Goal: Task Accomplishment & Management: Complete application form

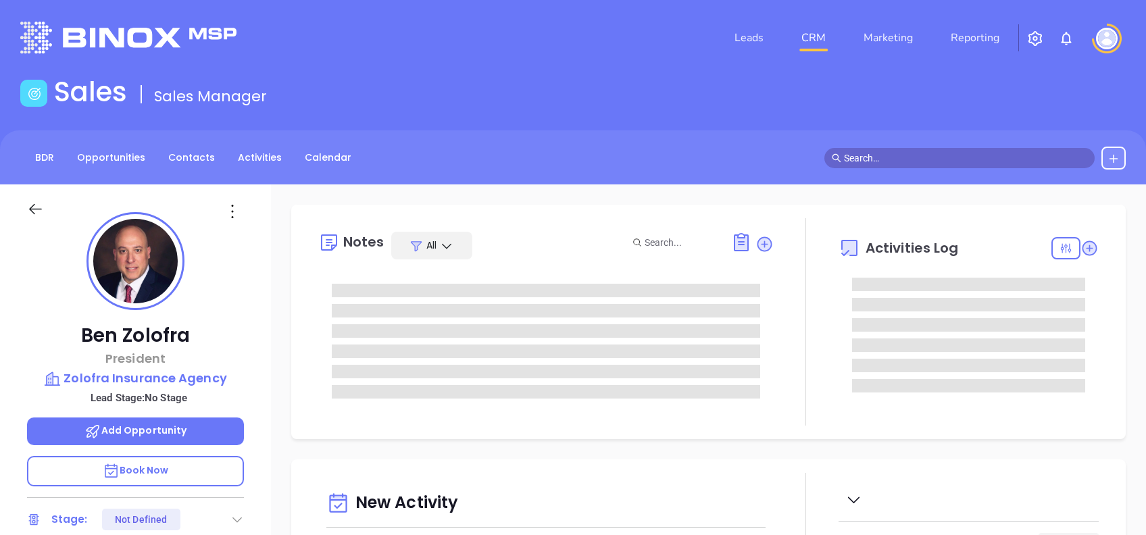
type input "[DATE]"
type input "[PERSON_NAME]"
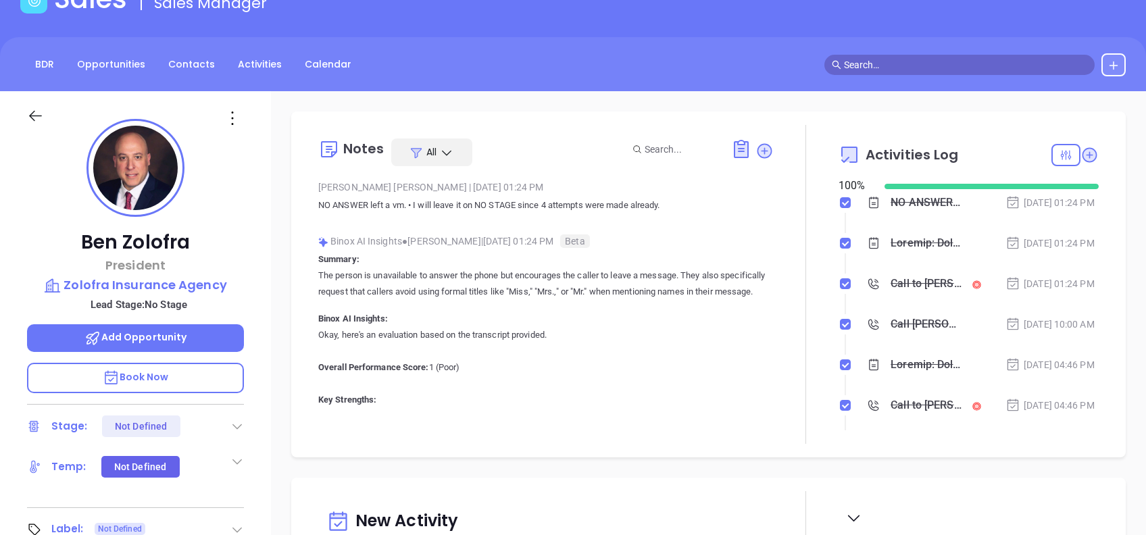
scroll to position [0, 0]
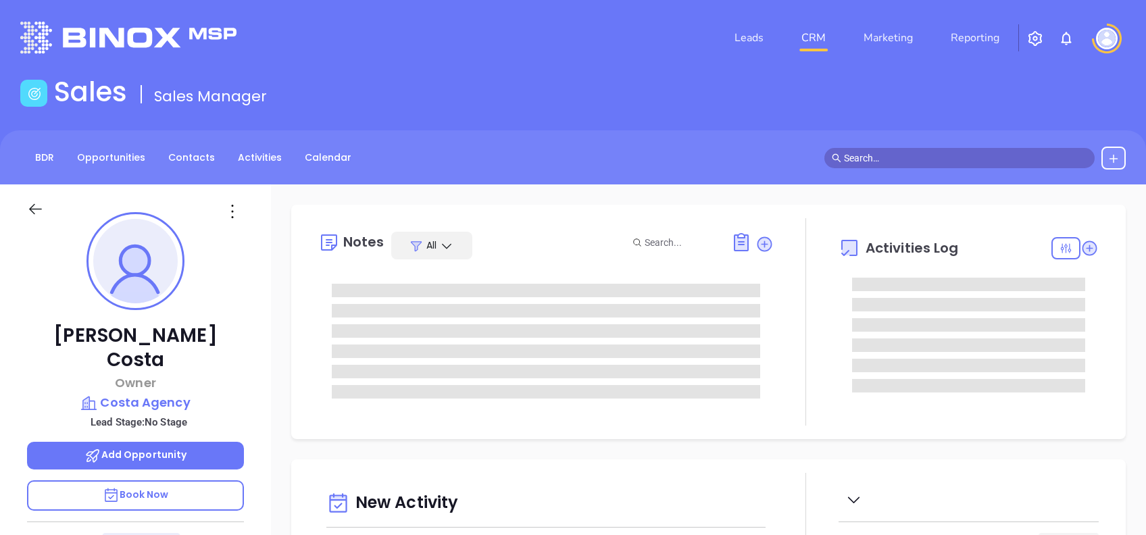
type input "[DATE]"
type input "Alejandra Lara"
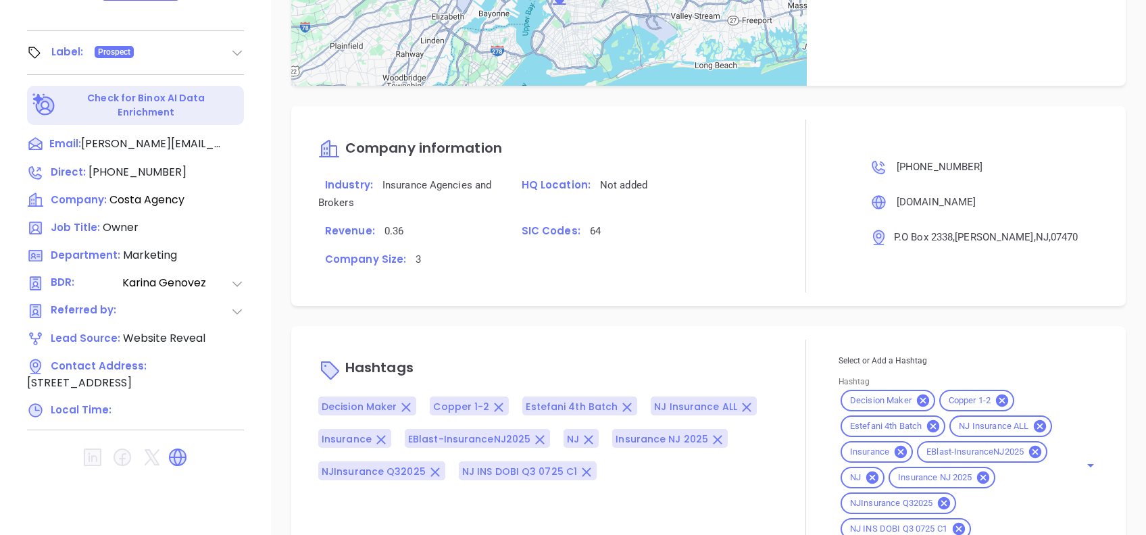
scroll to position [945, 0]
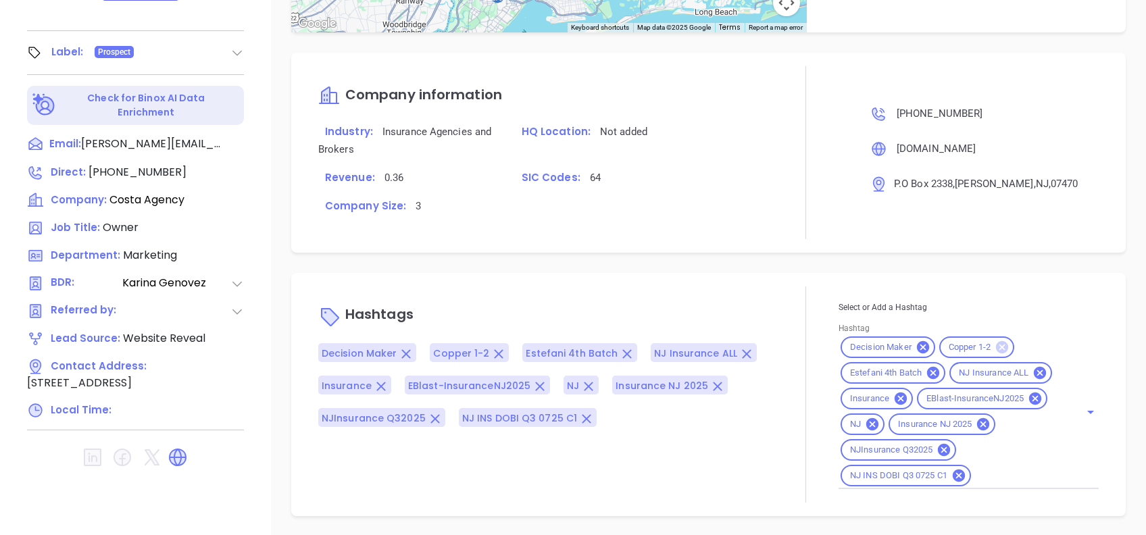
click at [996, 341] on icon at bounding box center [1002, 347] width 12 height 12
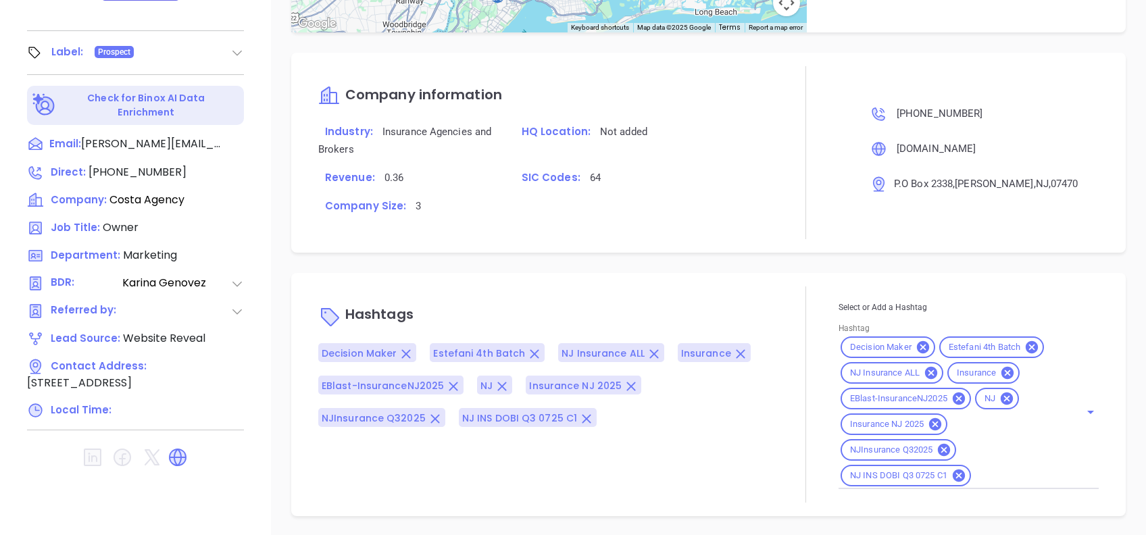
click at [993, 486] on div "Decision Maker Estefani 4th Batch NJ Insurance ALL Insurance EBlast-InsuranceNJ…" at bounding box center [968, 411] width 260 height 155
type input "bronze"
click at [1017, 497] on li "Bronze 3-5" at bounding box center [965, 509] width 255 height 24
click at [749, 311] on p "Hashtags" at bounding box center [545, 316] width 455 height 32
click at [758, 273] on div "Hashtags Decision Maker Estefani 4th Batch NJ Insurance ALL Insurance EBlast-In…" at bounding box center [708, 394] width 834 height 243
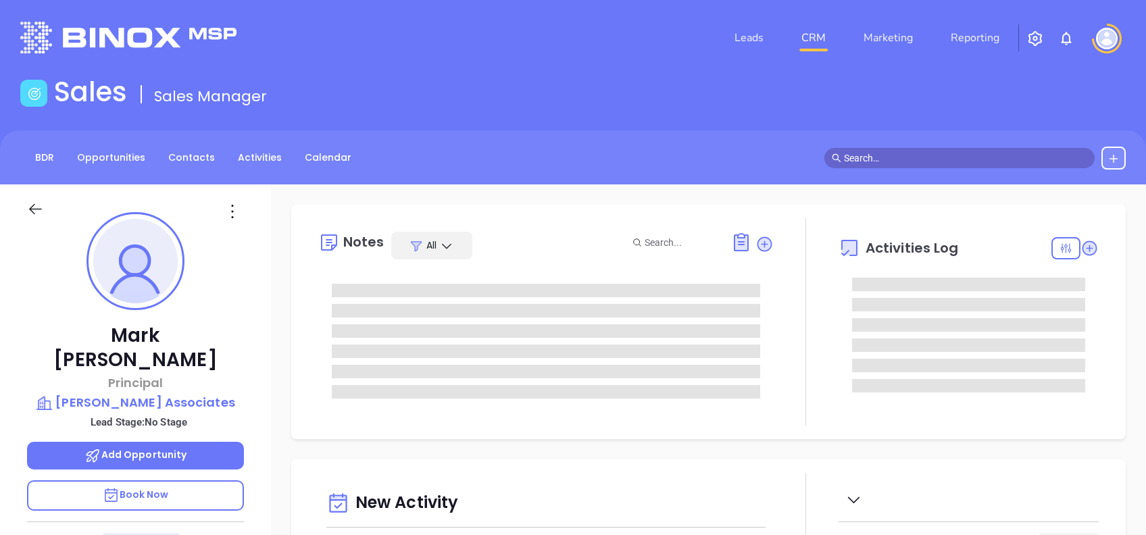
type input "[DATE]"
type input "[PERSON_NAME]"
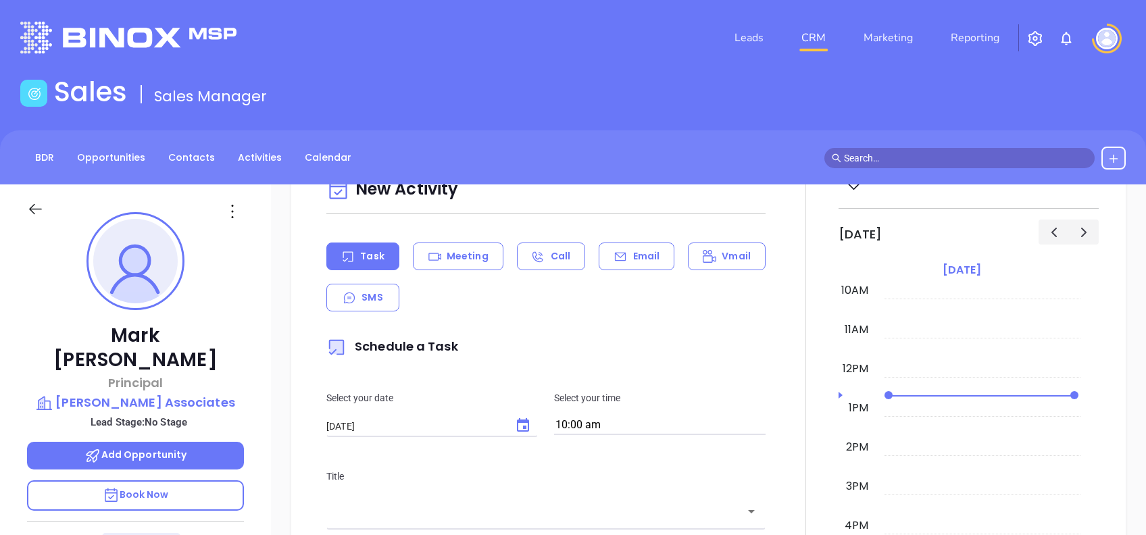
scroll to position [0, 0]
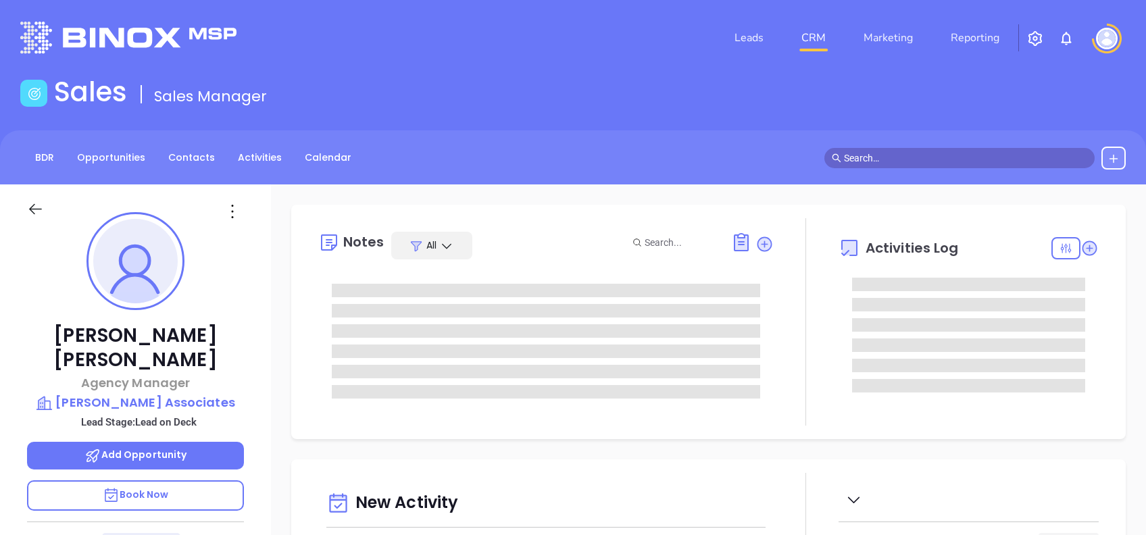
type input "10/02/2025"
type input "Alejandra Lara"
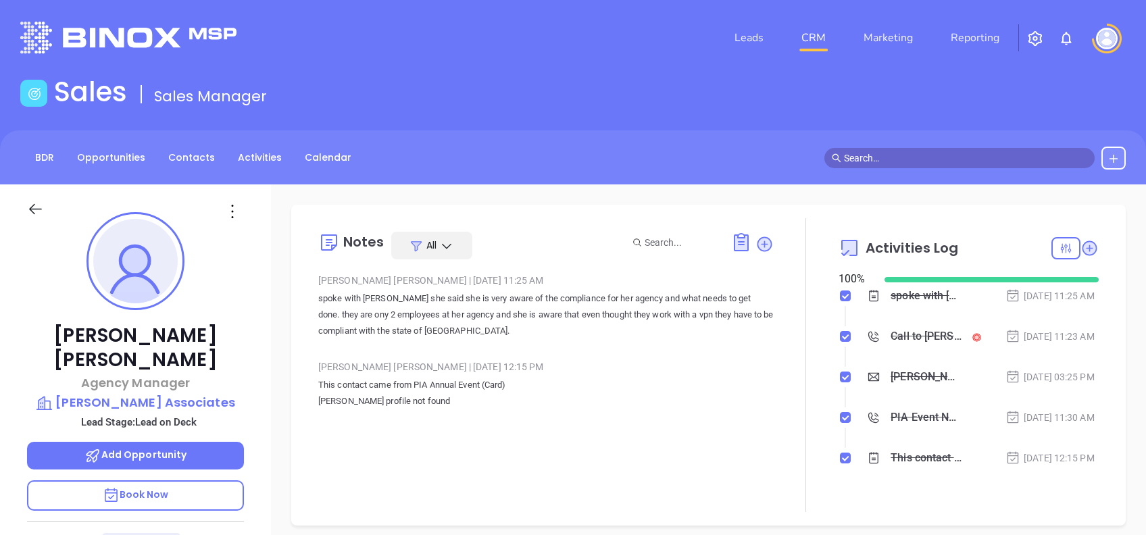
scroll to position [393, 0]
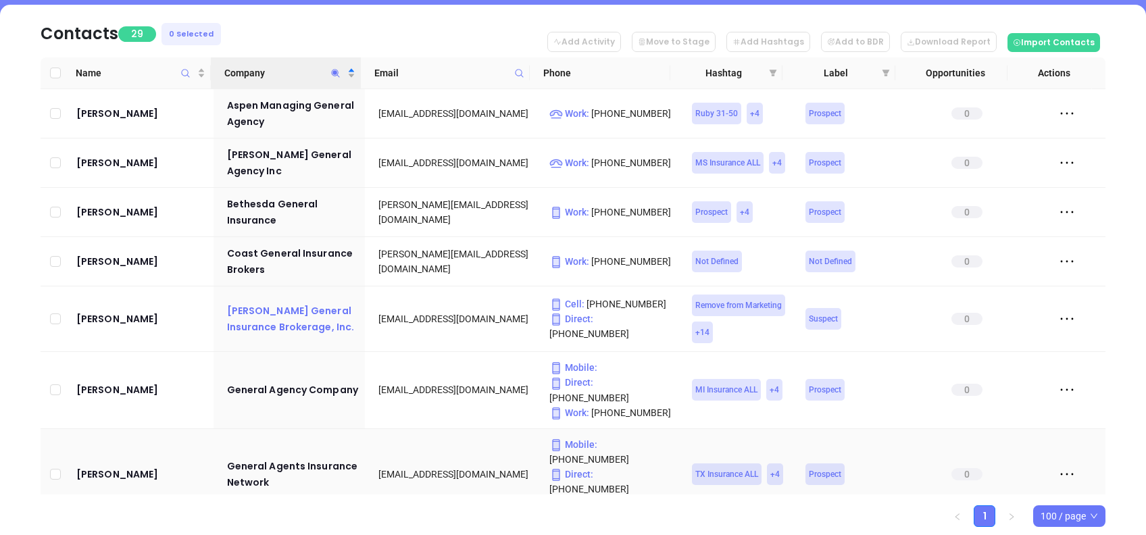
scroll to position [180, 0]
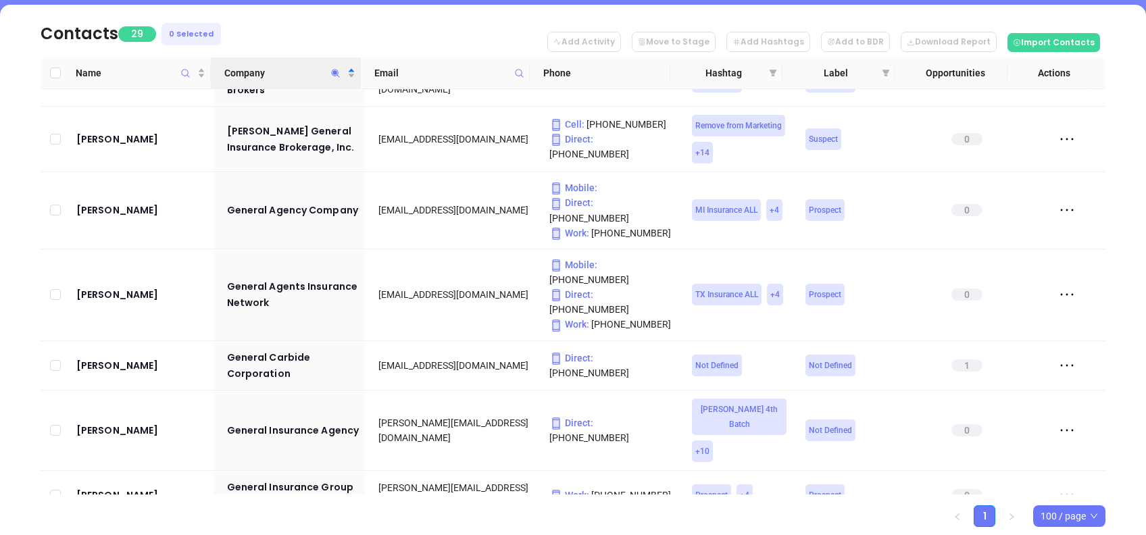
click at [334, 65] on span "Company" at bounding box center [336, 72] width 16 height 31
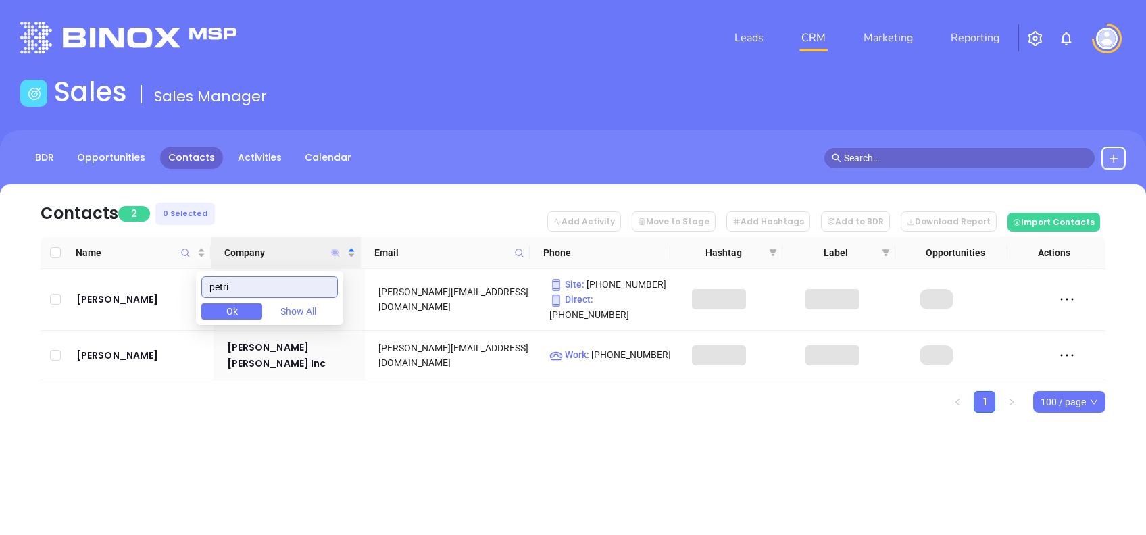
scroll to position [0, 0]
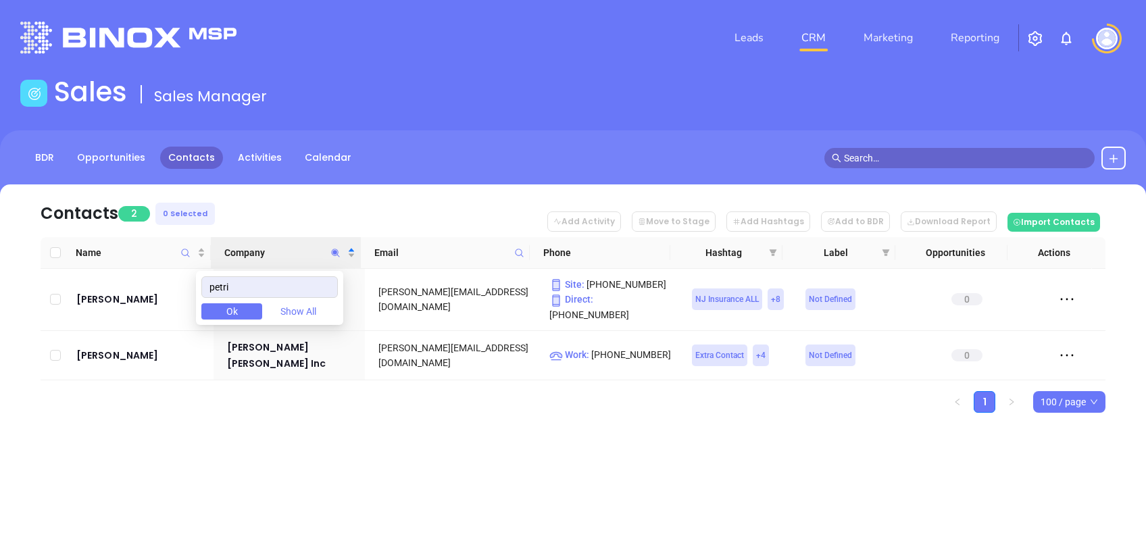
click at [357, 488] on div "Leads CRM Marketing Reporting Financial Leads Leads Sales Sales Manager BDR Opp…" at bounding box center [573, 267] width 1146 height 535
click at [335, 251] on icon "Company" at bounding box center [336, 253] width 8 height 8
paste input "&"
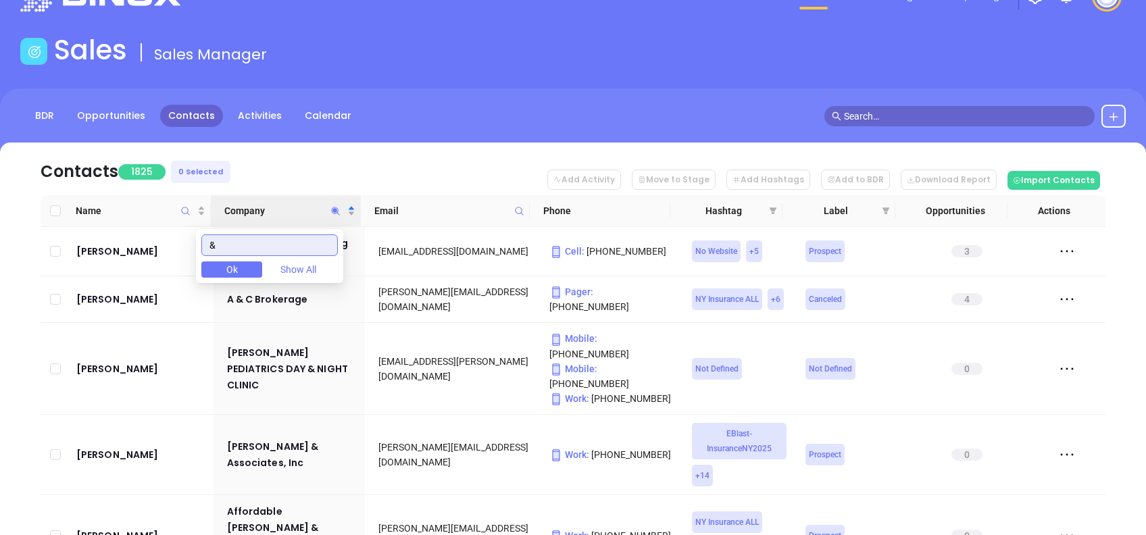
scroll to position [90, 0]
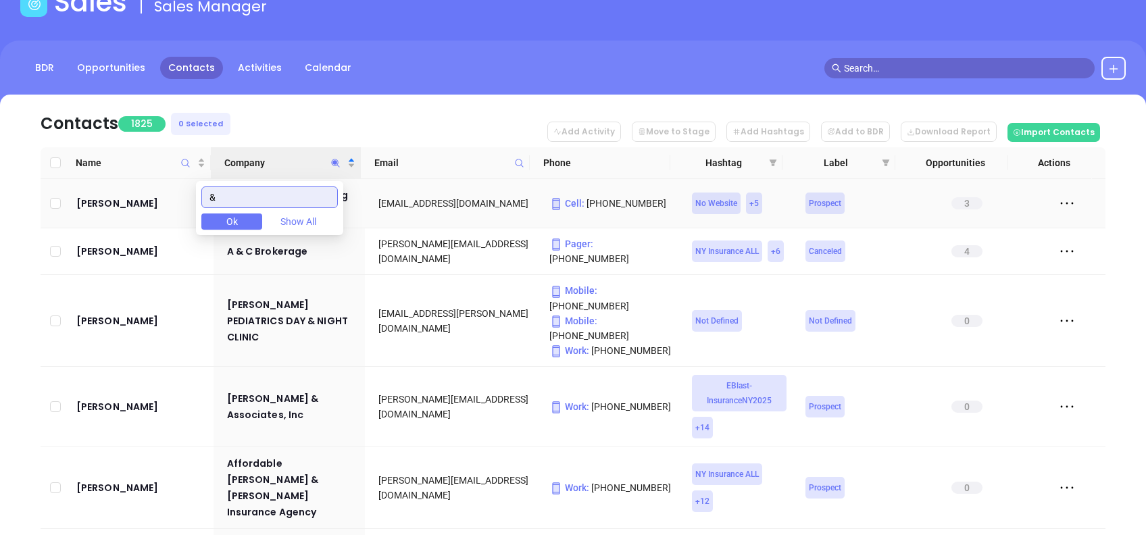
drag, startPoint x: 249, startPoint y: 195, endPoint x: 189, endPoint y: 185, distance: 60.9
click at [189, 185] on body "Leads CRM Marketing Reporting Financial Leads Leads Sales Sales Manager BDR Opp…" at bounding box center [573, 177] width 1146 height 535
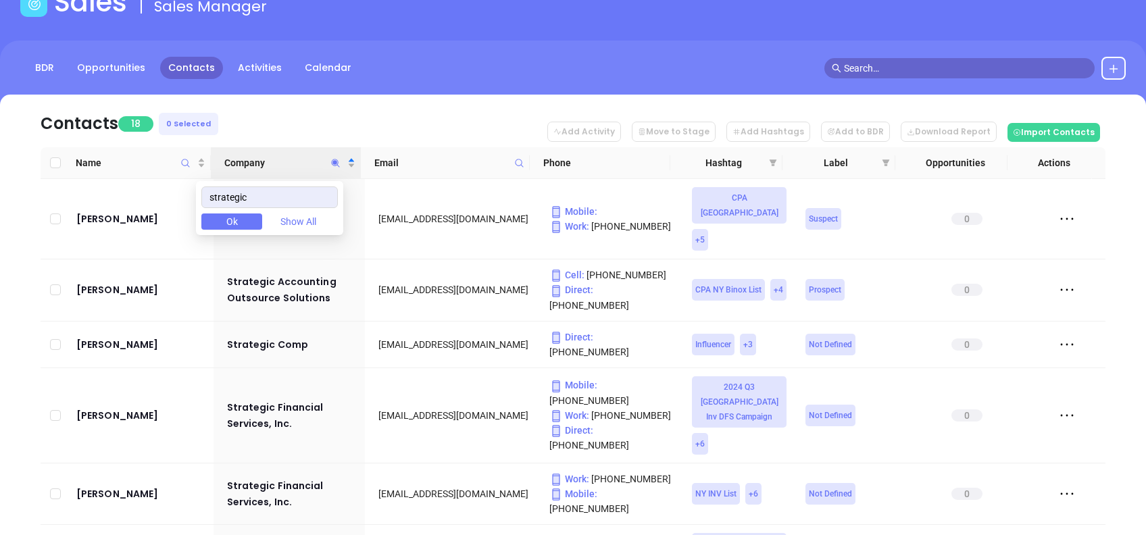
click at [349, 119] on nav "Contacts 18 0 Selected Add Activity Move to Stage Add Hashtags Add to BDR Downl…" at bounding box center [573, 121] width 1065 height 53
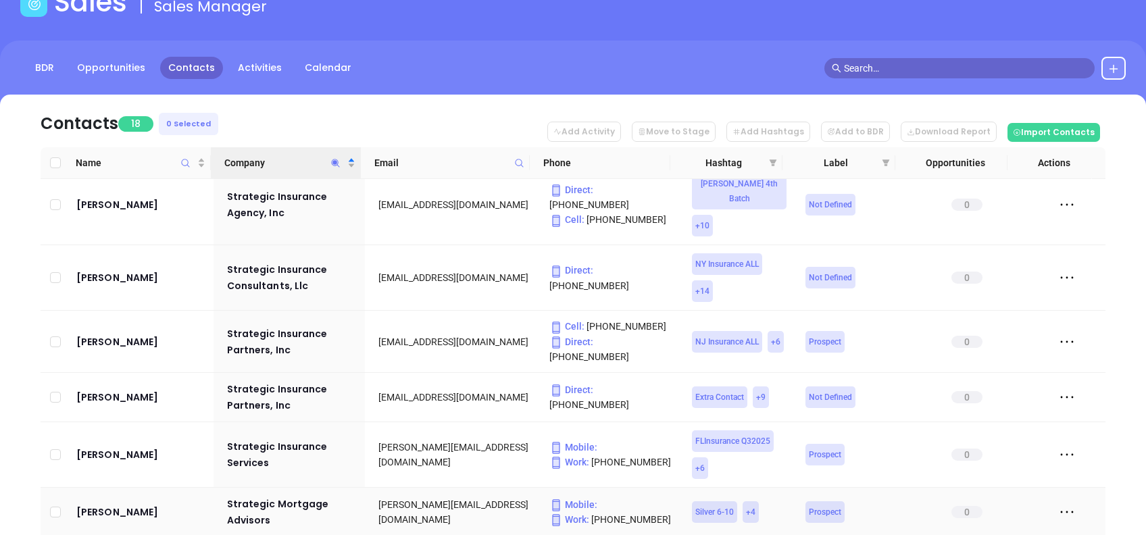
scroll to position [450, 0]
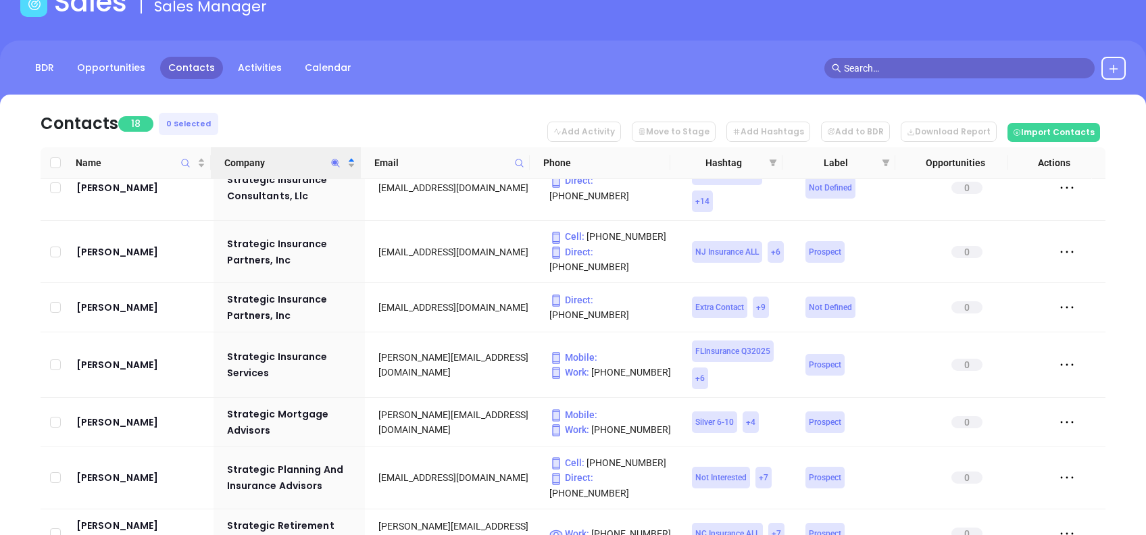
click at [332, 159] on icon "Company" at bounding box center [335, 163] width 10 height 10
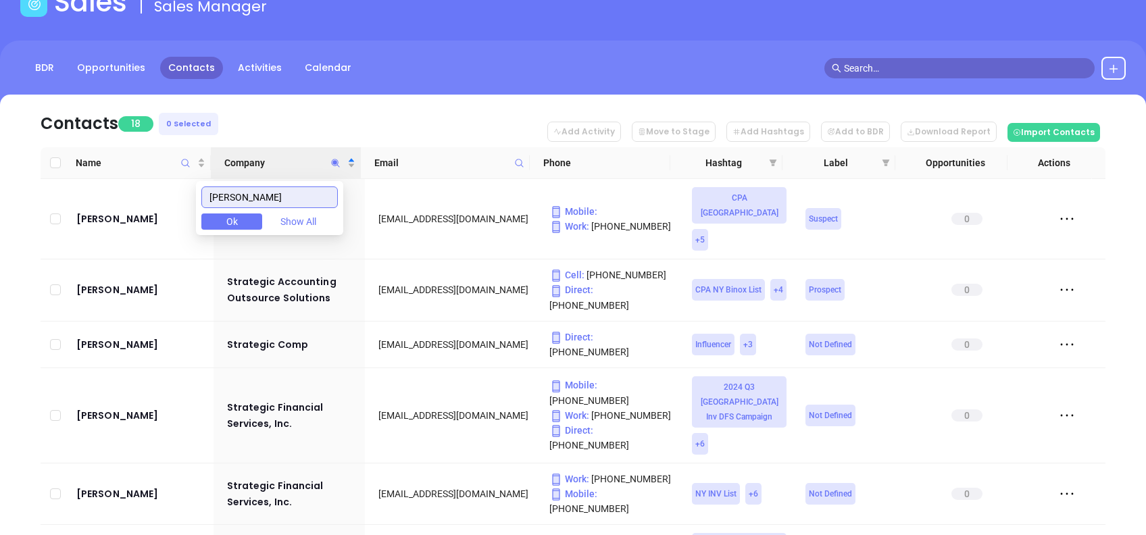
scroll to position [0, 0]
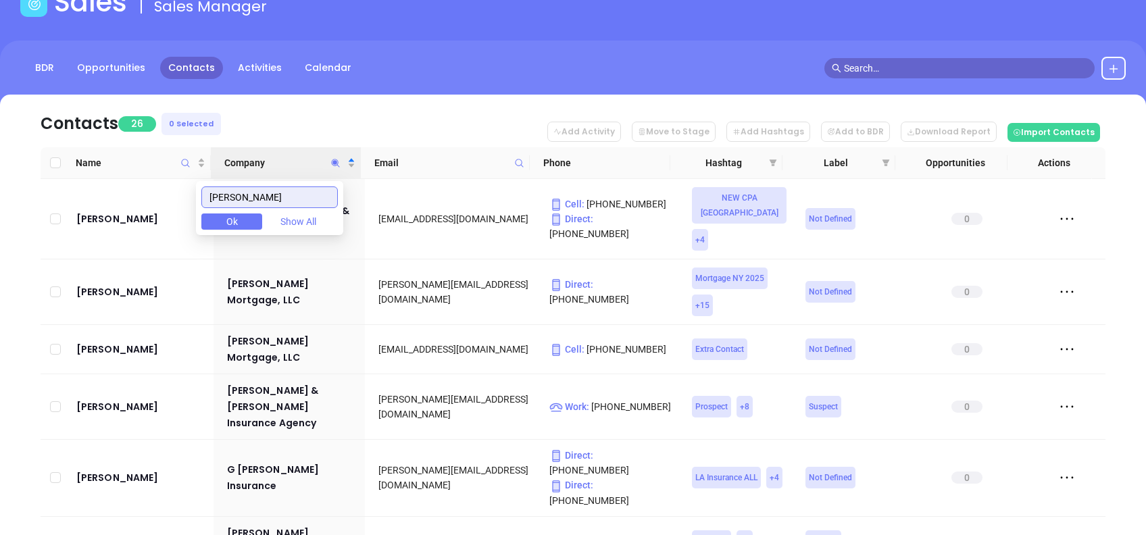
type input "martin"
click at [366, 109] on nav "Contacts 26 0 Selected Add Activity Move to Stage Add Hashtags Add to BDR Downl…" at bounding box center [573, 121] width 1065 height 53
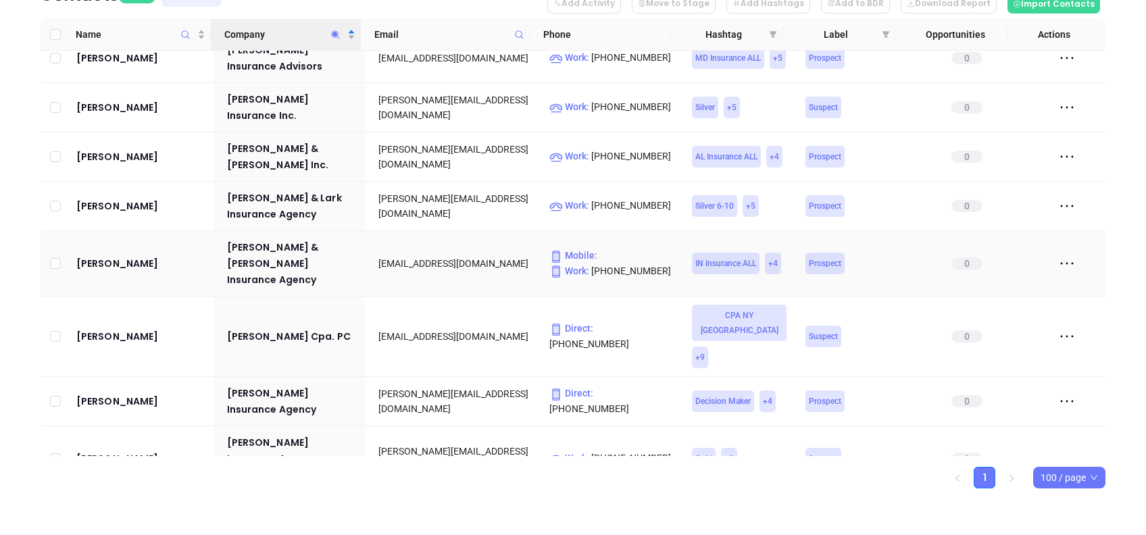
scroll to position [541, 0]
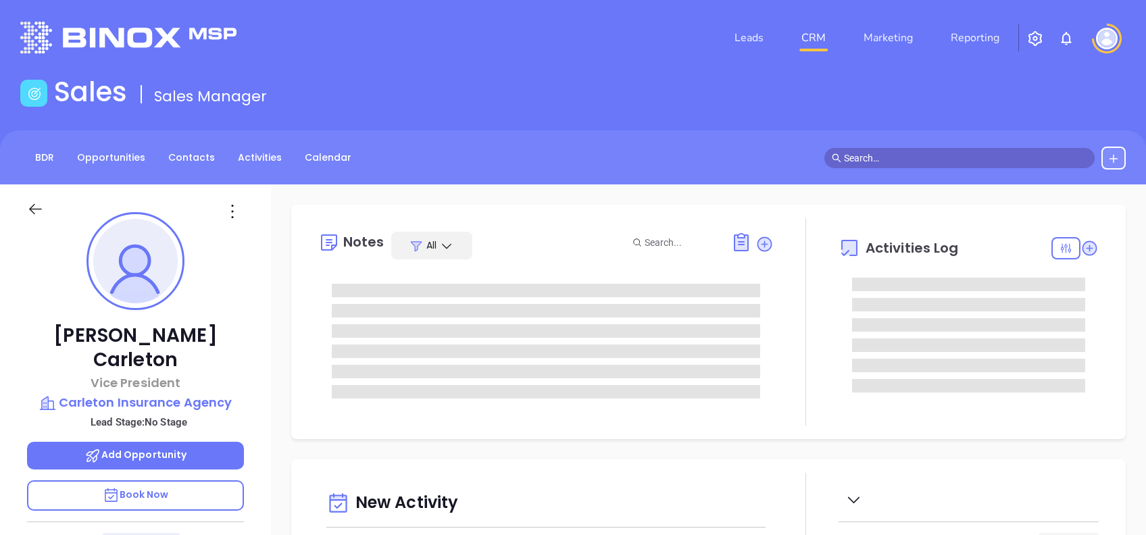
type input "[DATE]"
type input "[PERSON_NAME]"
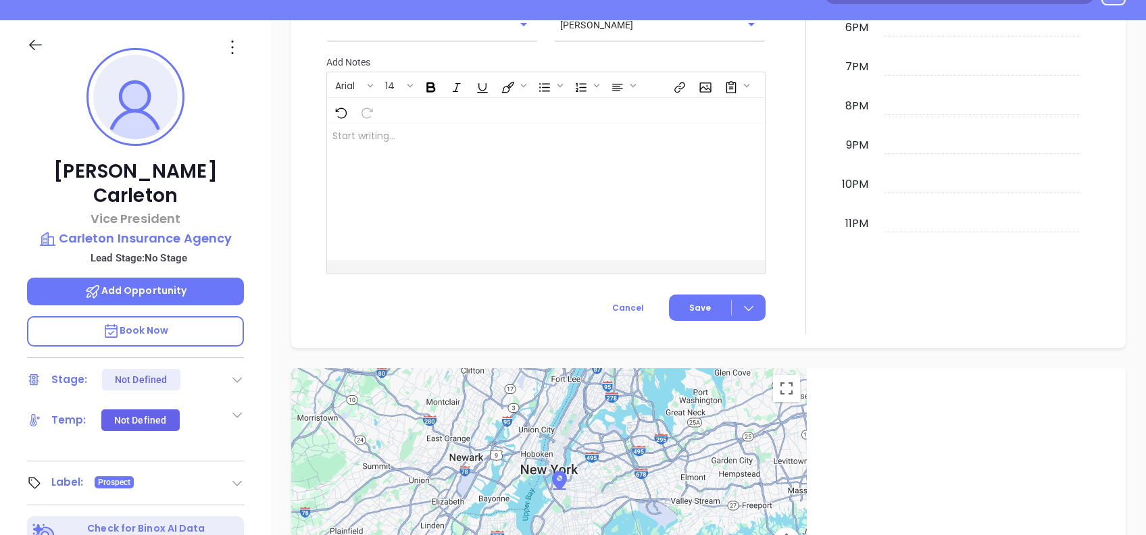
scroll to position [595, 0]
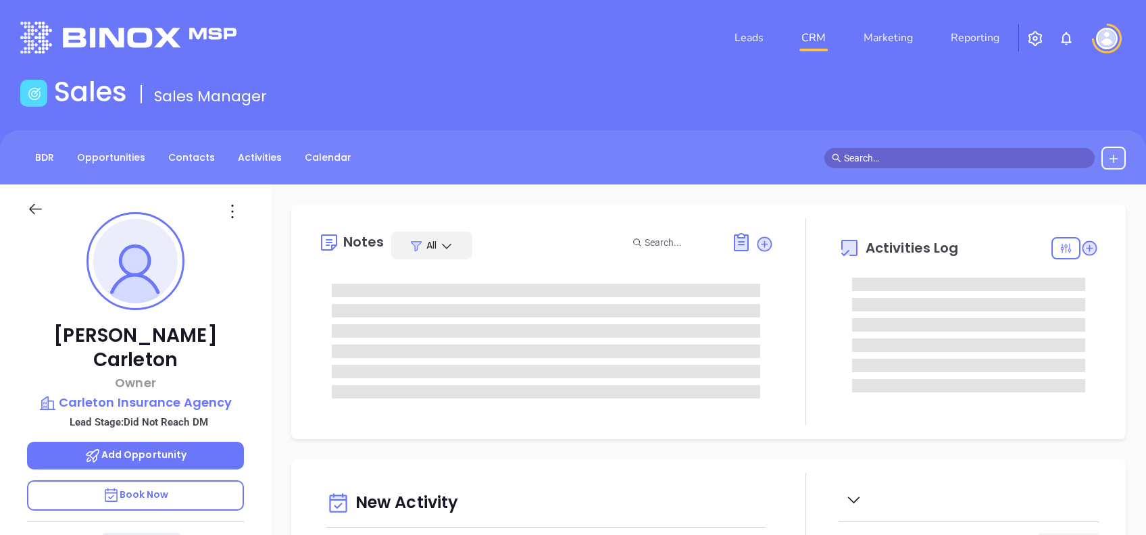
type input "[DATE]"
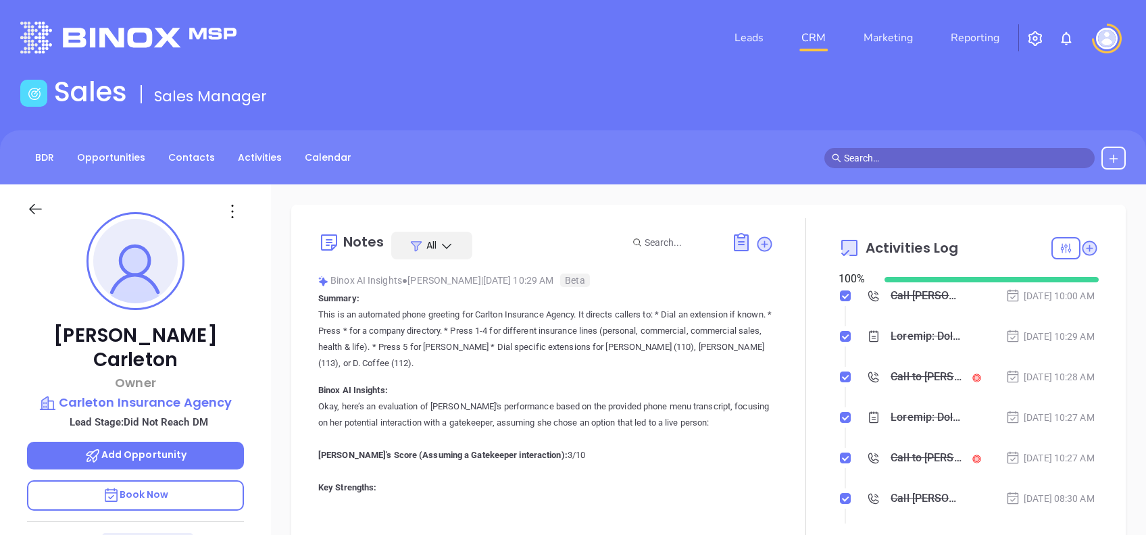
type input "[PERSON_NAME]"
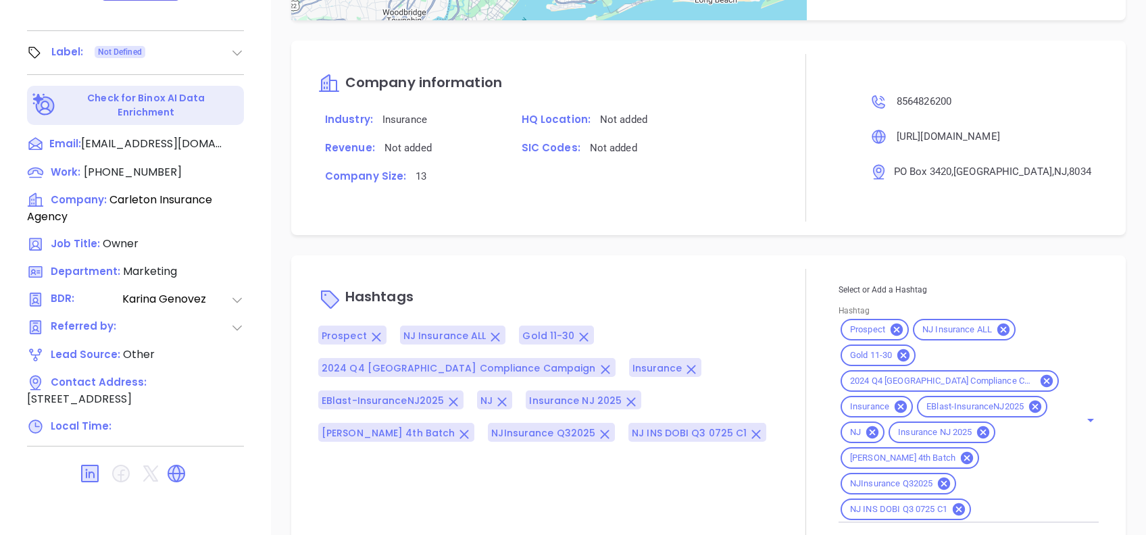
scroll to position [991, 0]
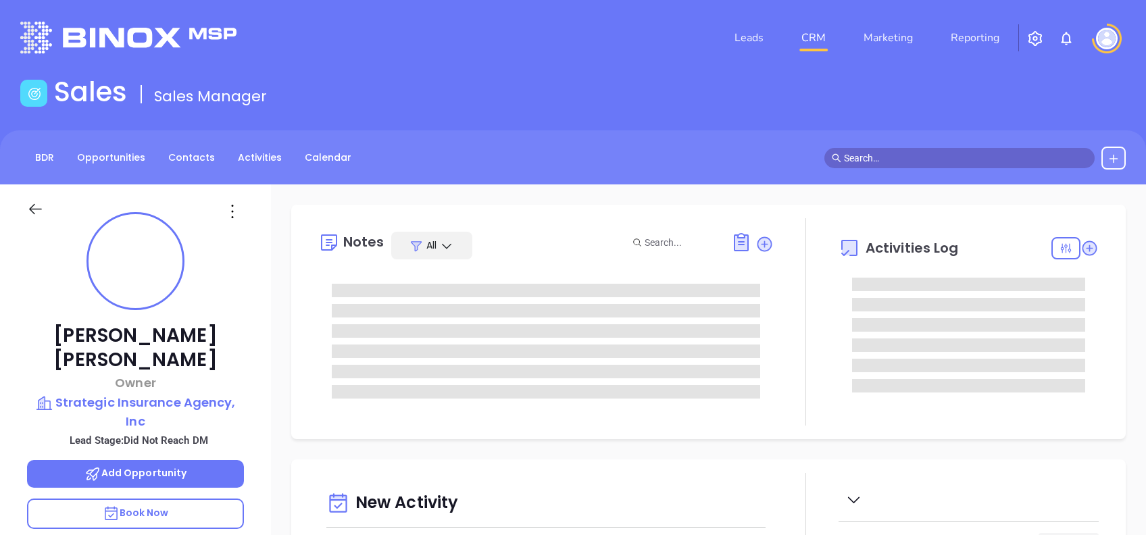
type input "[DATE]"
type input "[PERSON_NAME]"
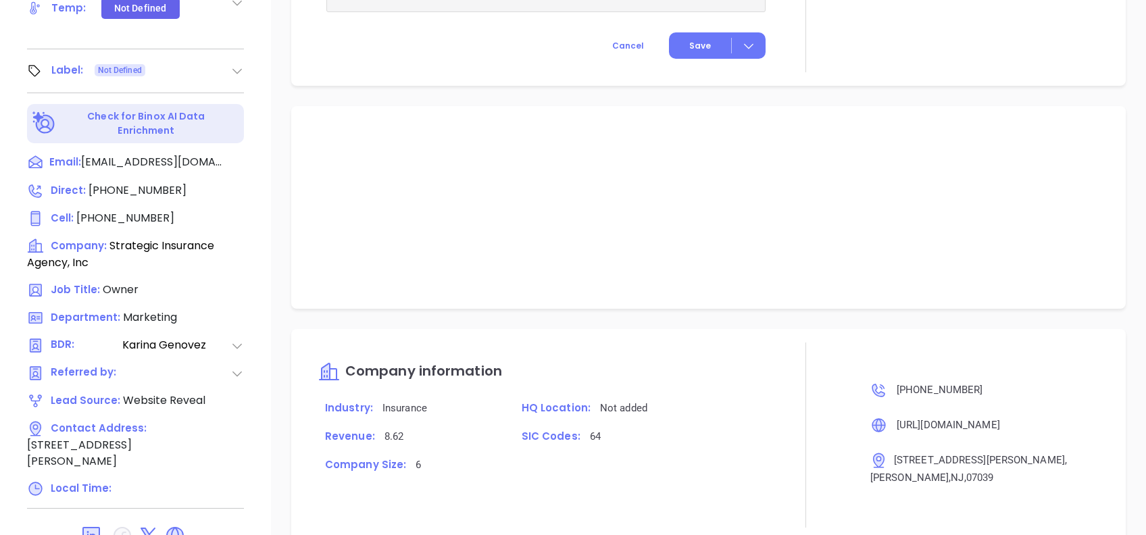
scroll to position [811, 0]
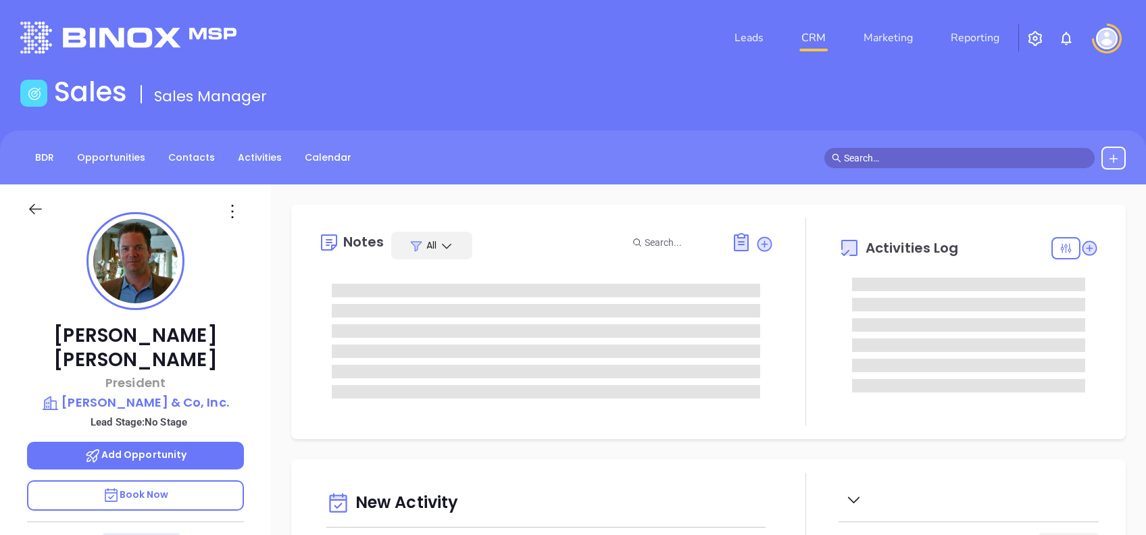
type input "[DATE]"
type input "[PERSON_NAME]"
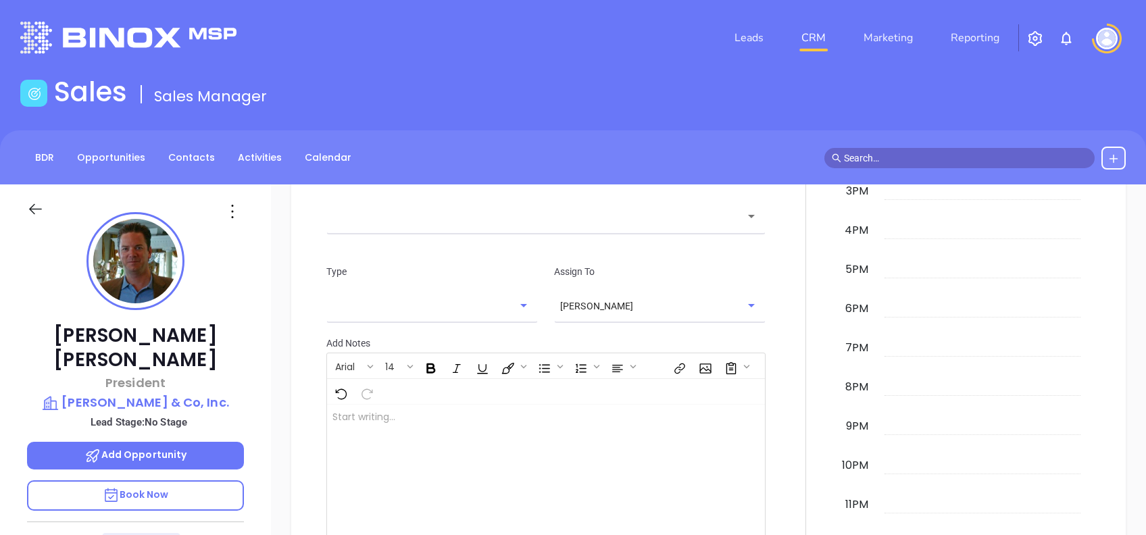
scroll to position [595, 0]
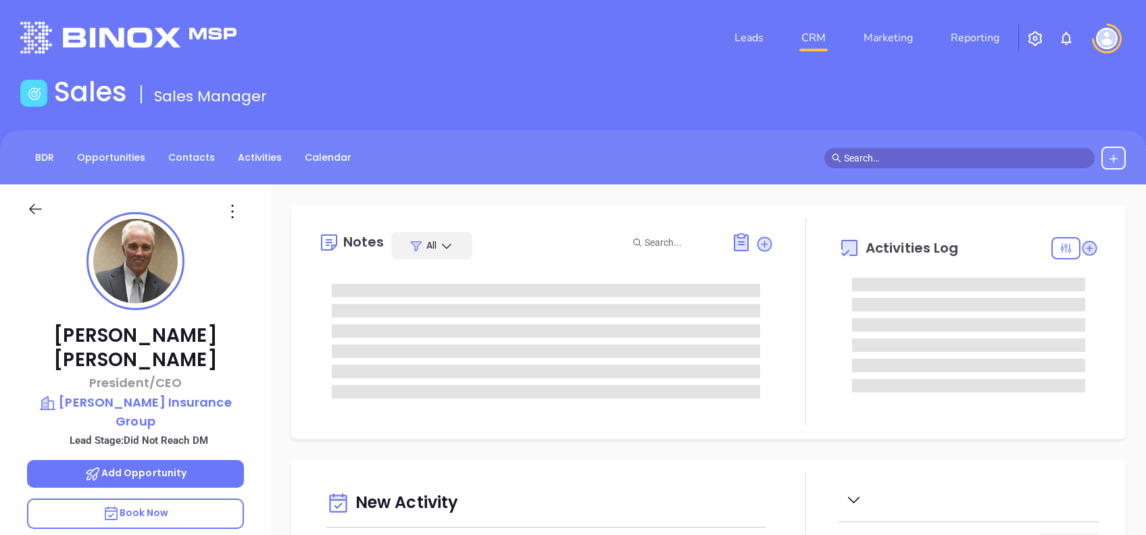
type input "[DATE]"
type input "[PERSON_NAME]"
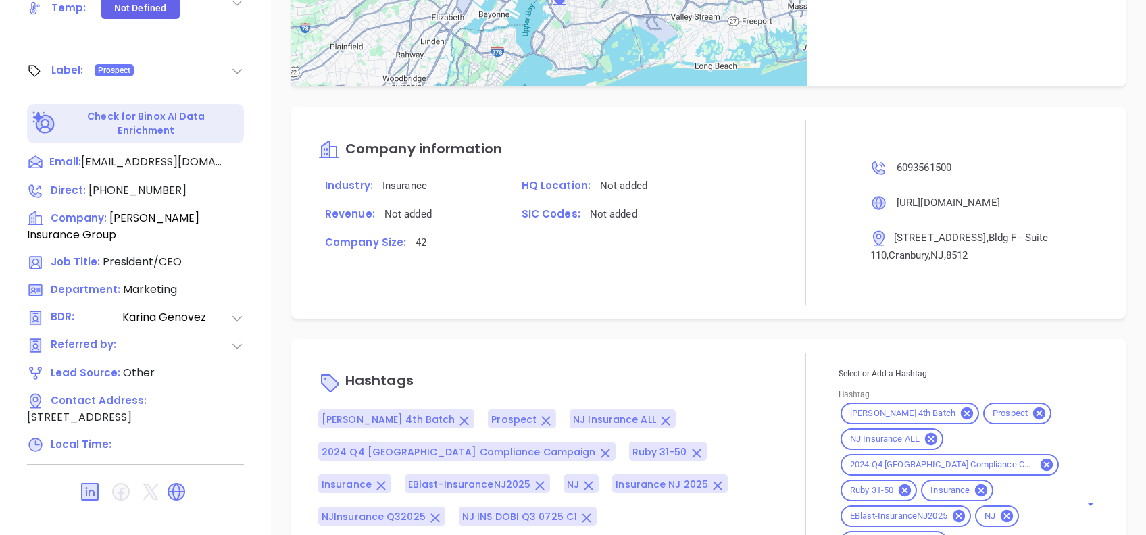
scroll to position [1009, 0]
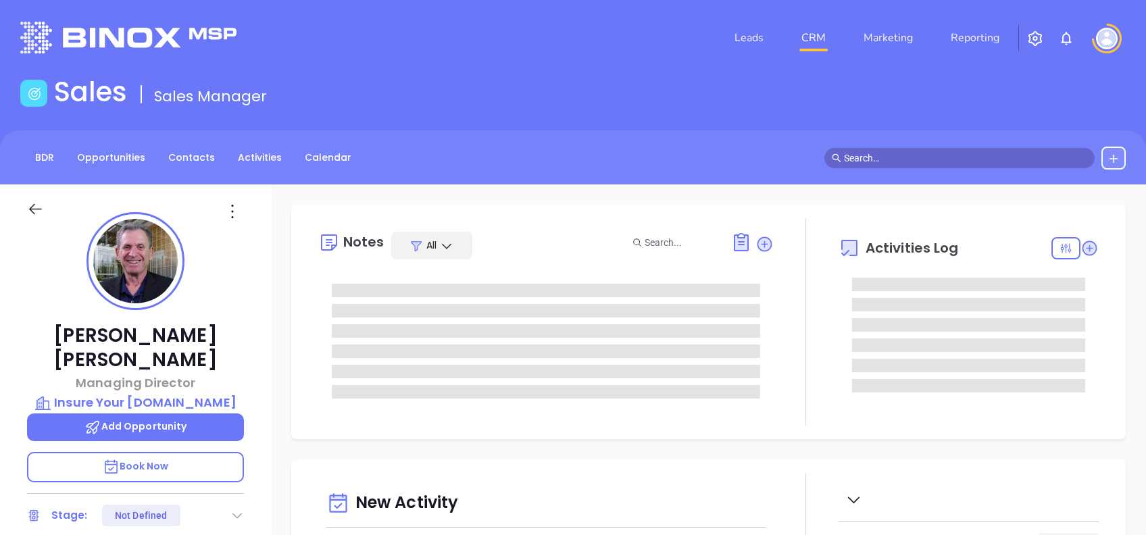
type input "[DATE]"
type input "[PERSON_NAME]"
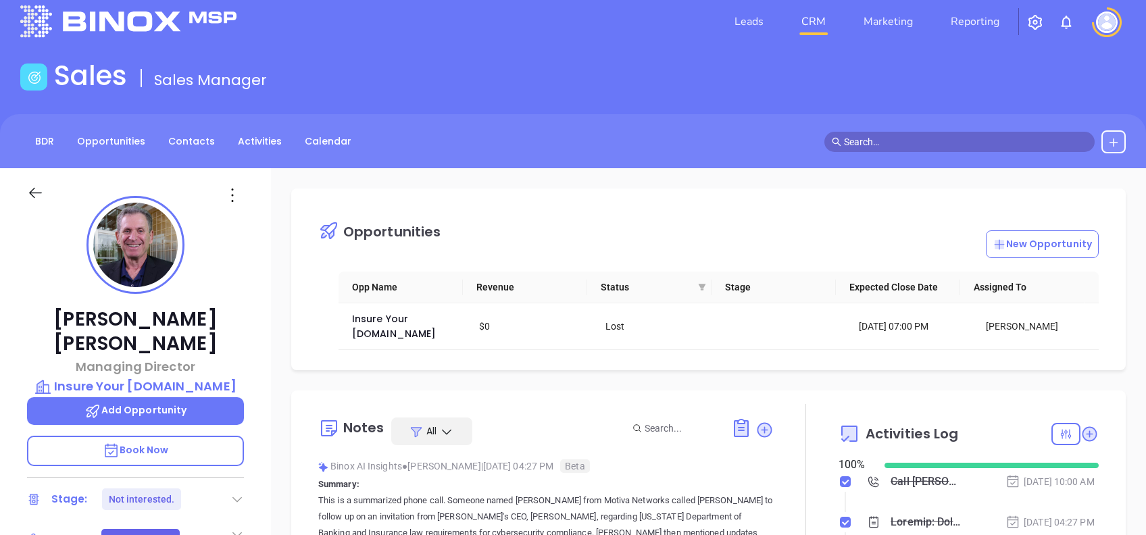
scroll to position [0, 0]
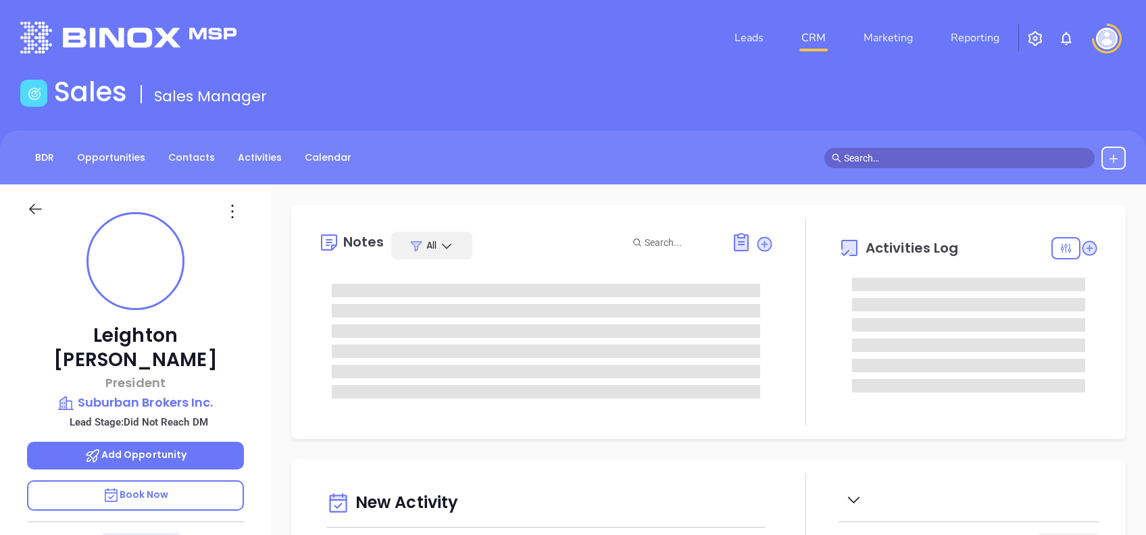
type input "[DATE]"
type input "[PERSON_NAME]"
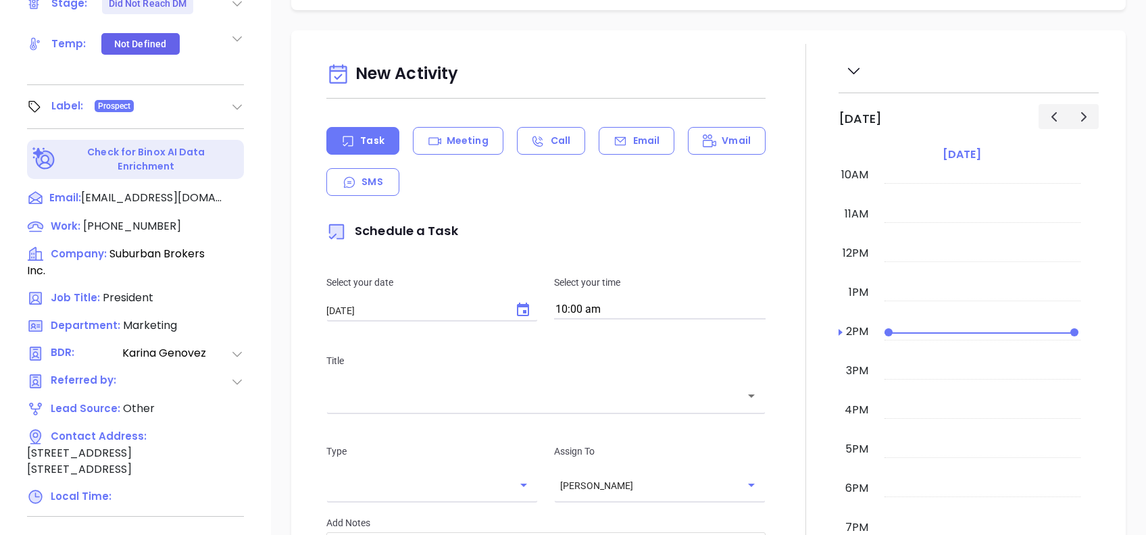
scroll to position [0, 0]
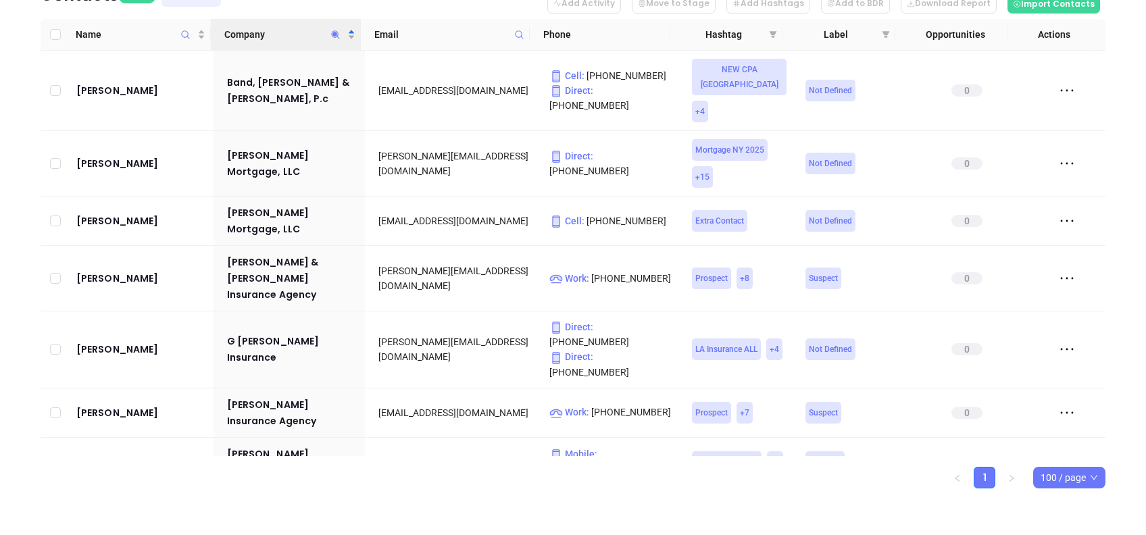
scroll to position [541, 0]
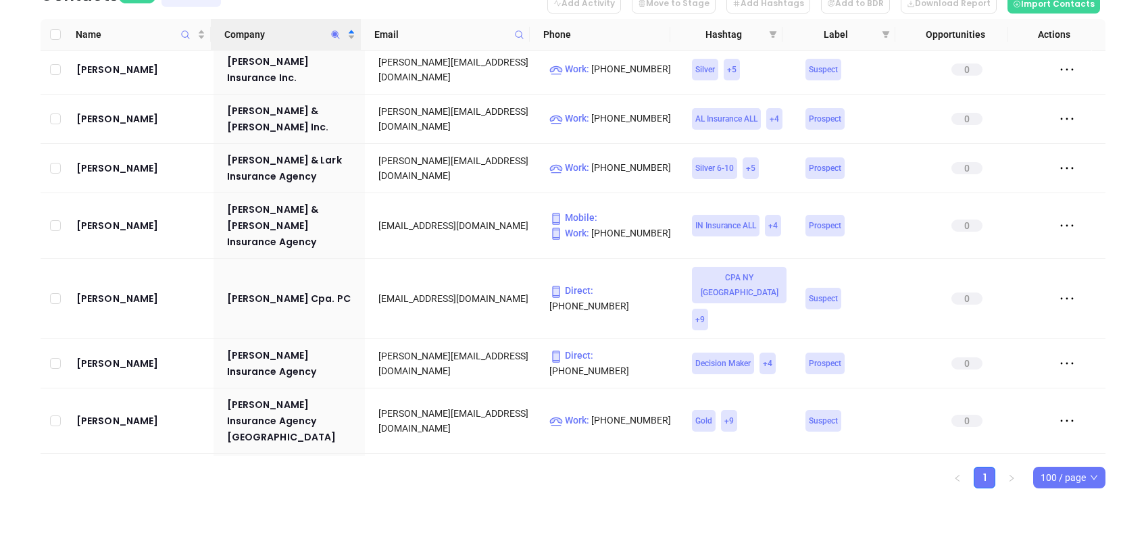
click at [335, 33] on icon "Company" at bounding box center [336, 34] width 8 height 8
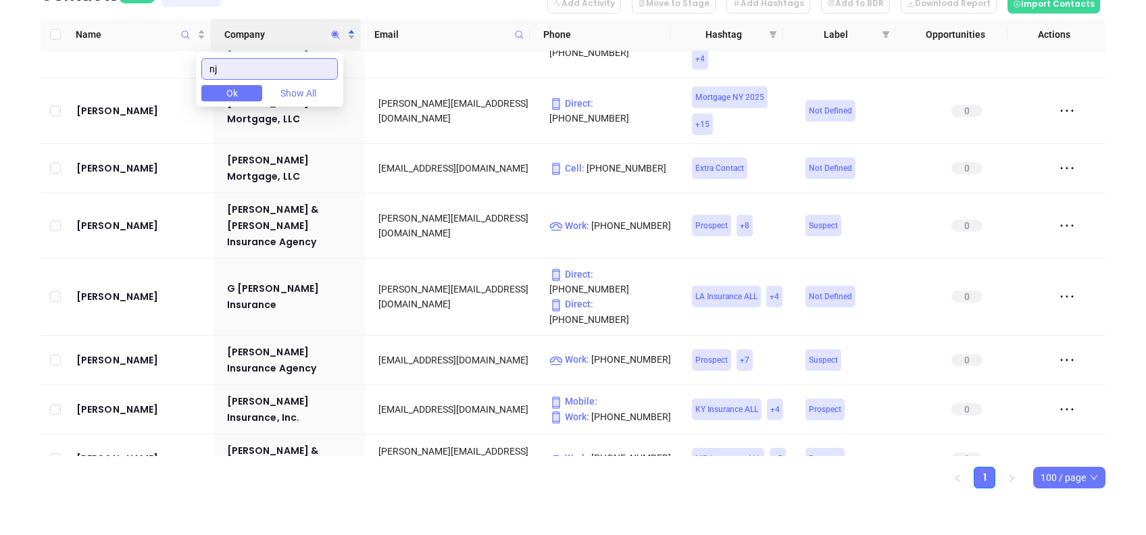
scroll to position [0, 0]
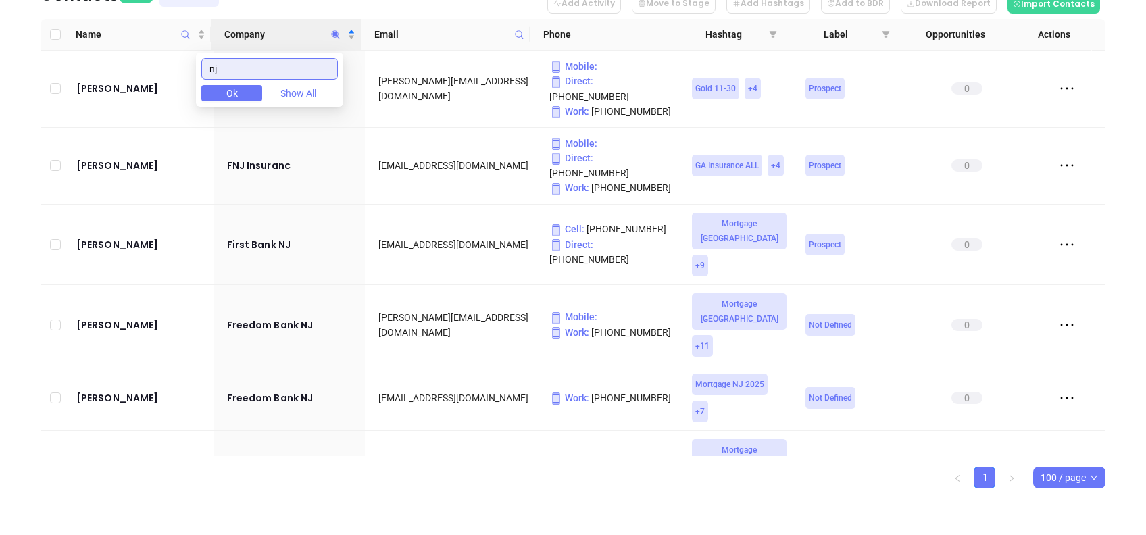
type input "nj"
click at [0, 150] on html "Leads CRM Marketing Reporting Financial Leads Leads Sales Sales Manager BDR Opp…" at bounding box center [573, 49] width 1146 height 535
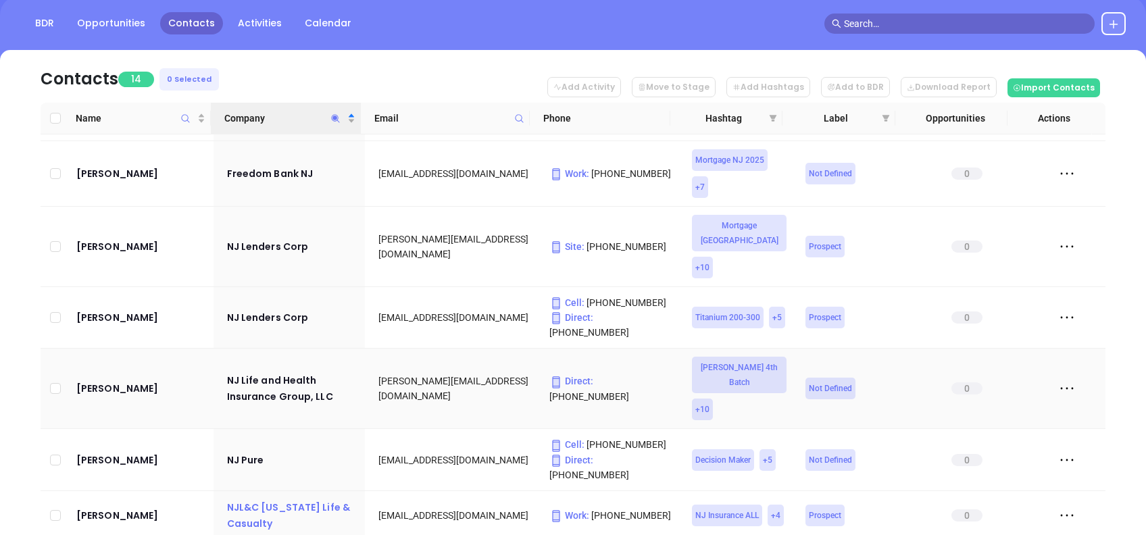
scroll to position [218, 0]
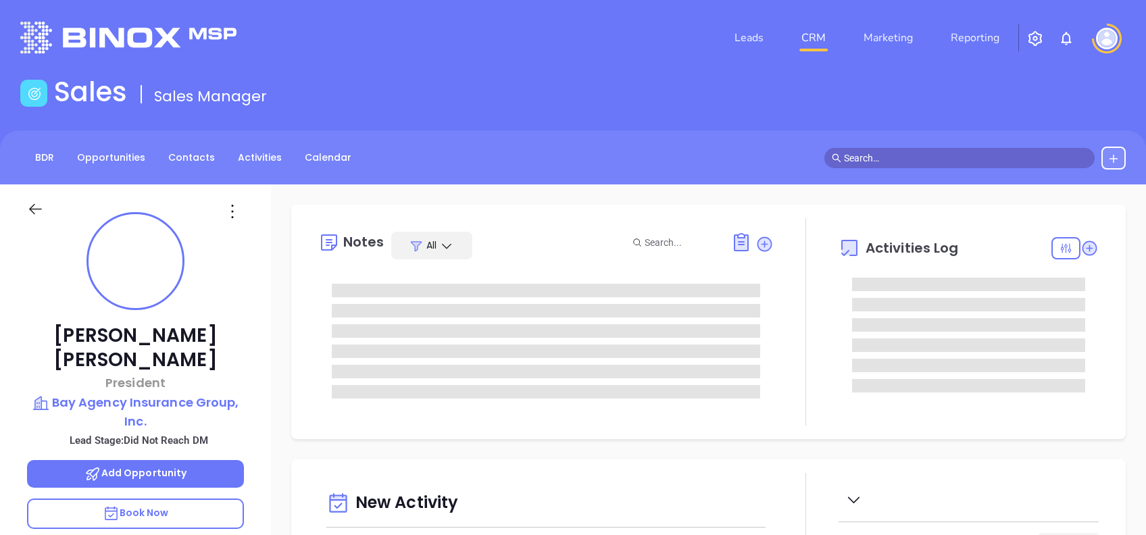
type input "[DATE]"
type input "[PERSON_NAME]"
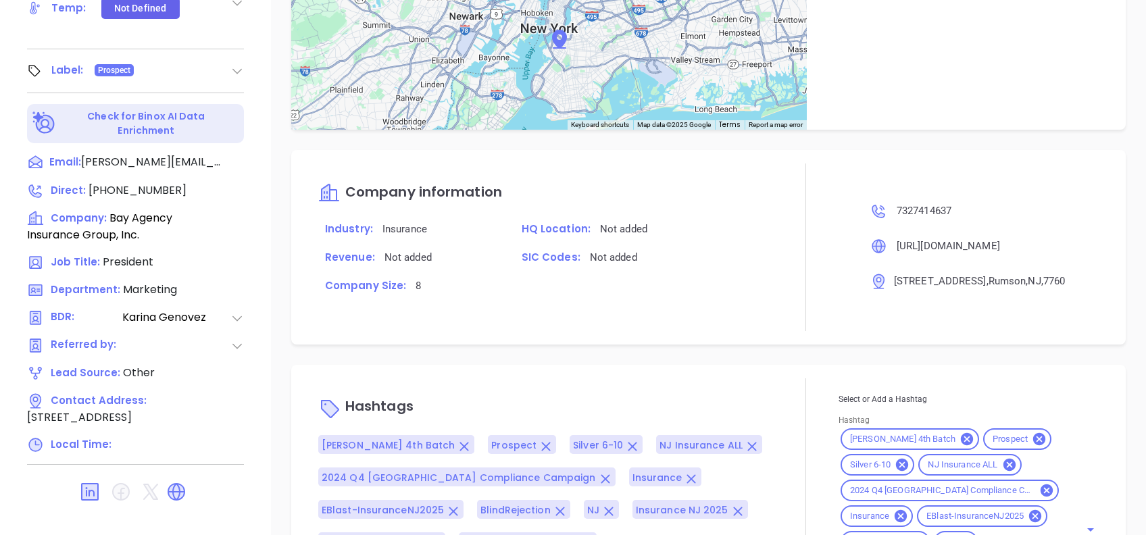
scroll to position [991, 0]
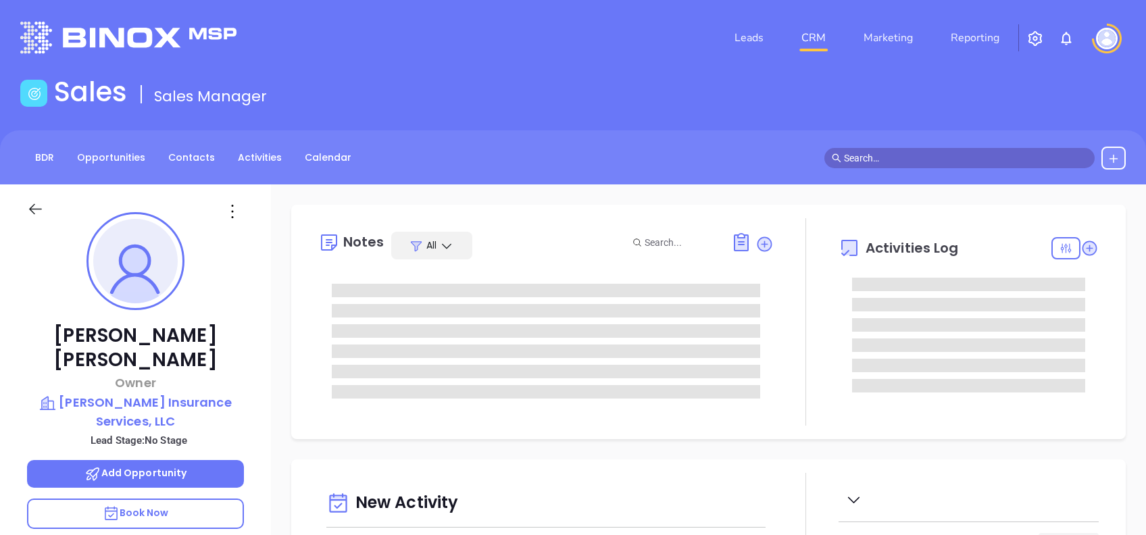
type input "[DATE]"
type input "[PERSON_NAME]"
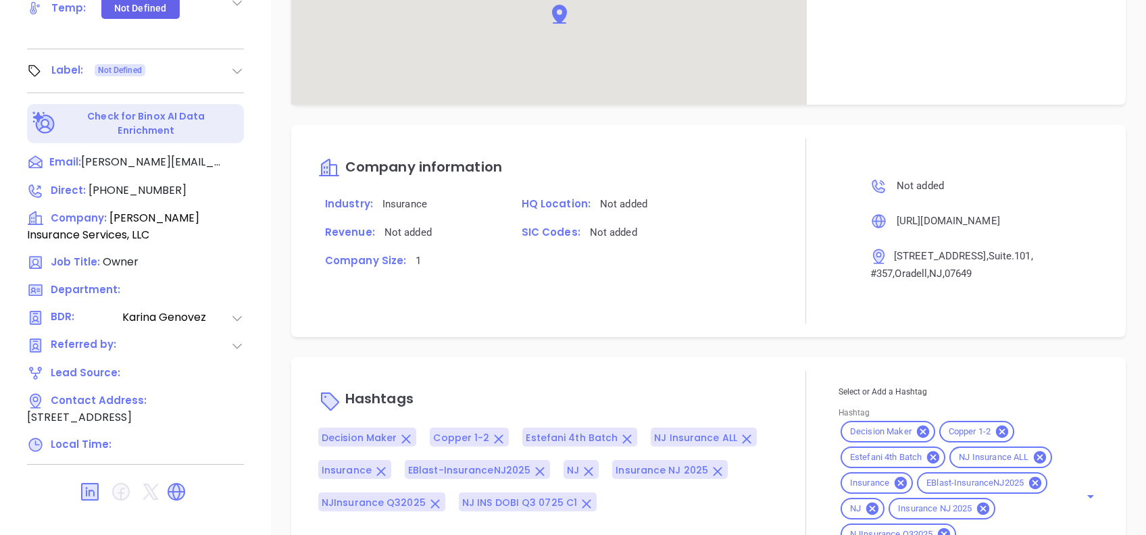
scroll to position [901, 0]
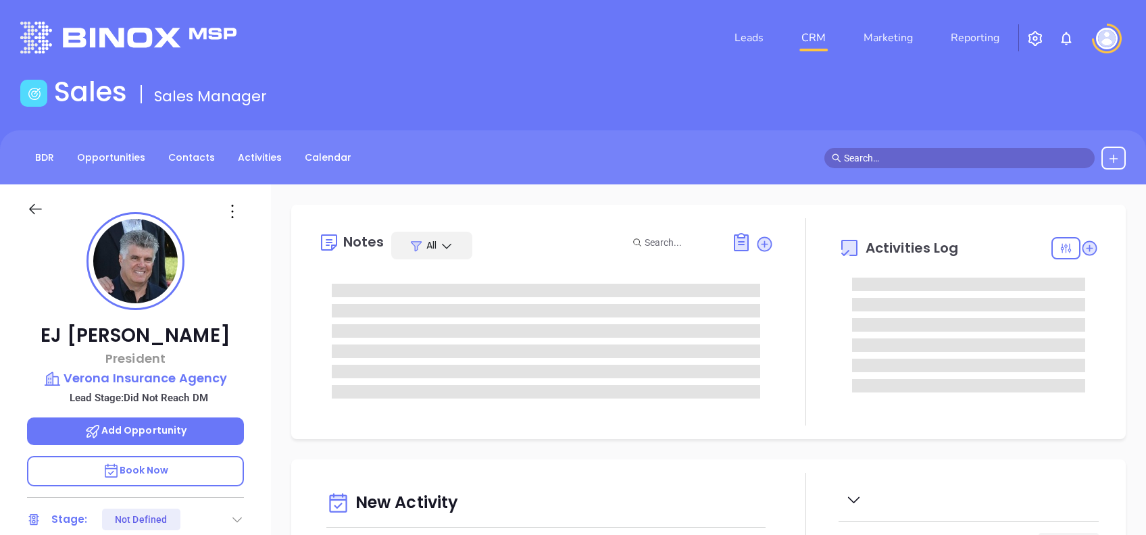
type input "[DATE]"
type input "[PERSON_NAME]"
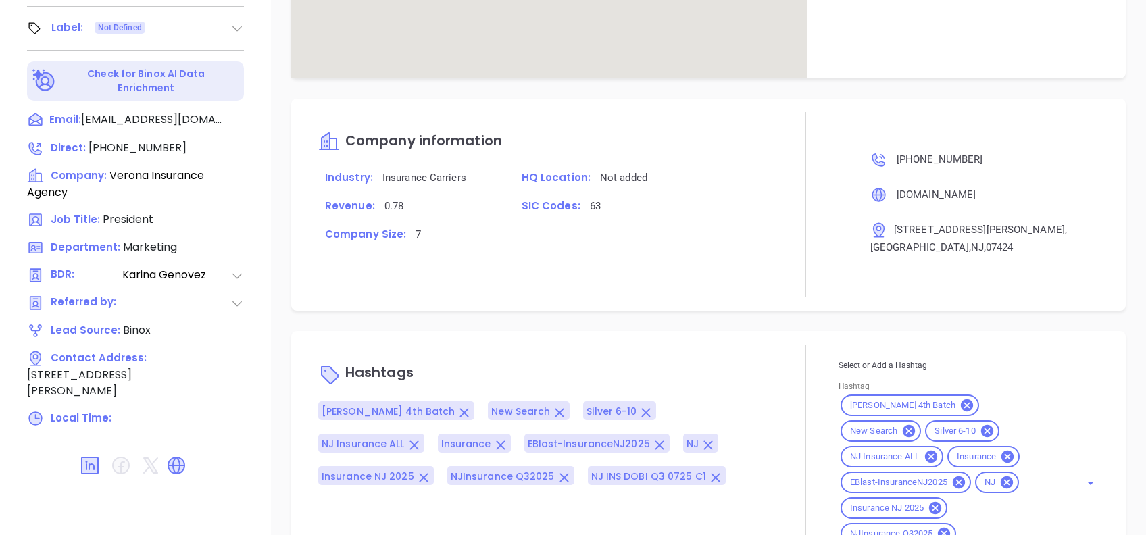
scroll to position [940, 0]
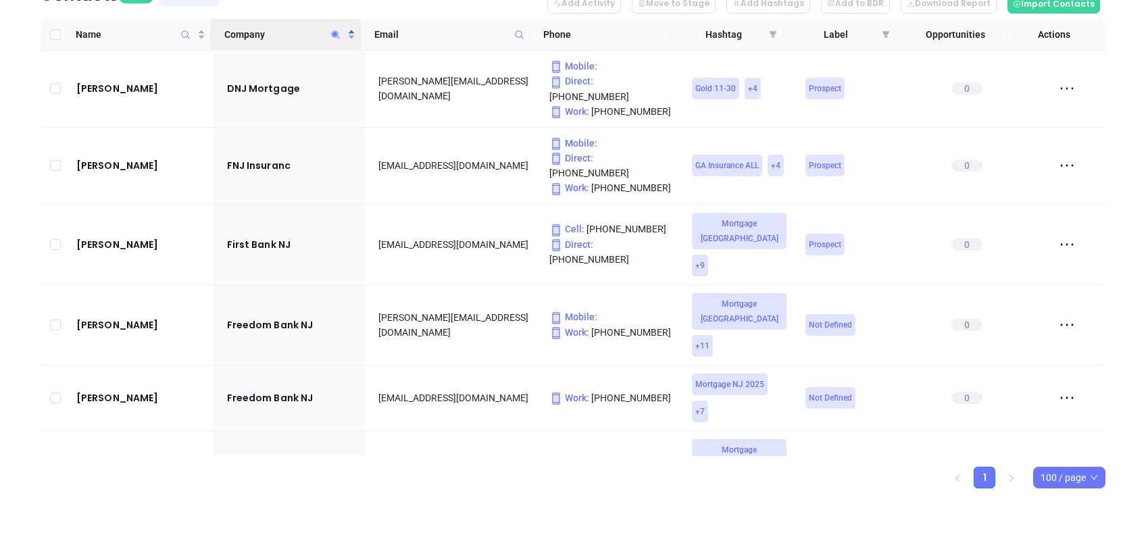
scroll to position [308, 0]
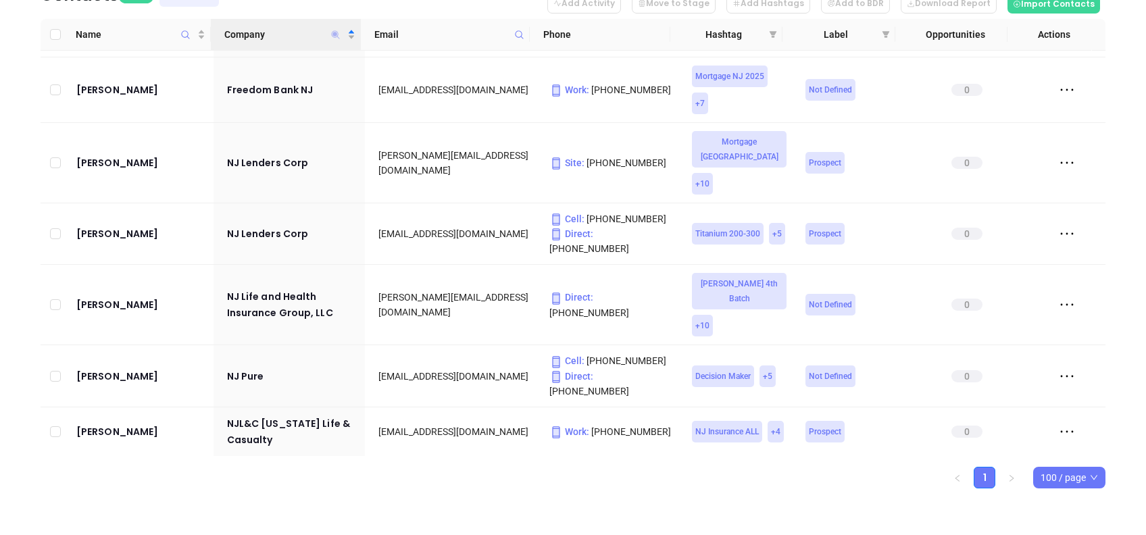
click at [334, 32] on icon "Company" at bounding box center [336, 34] width 8 height 8
type input "a"
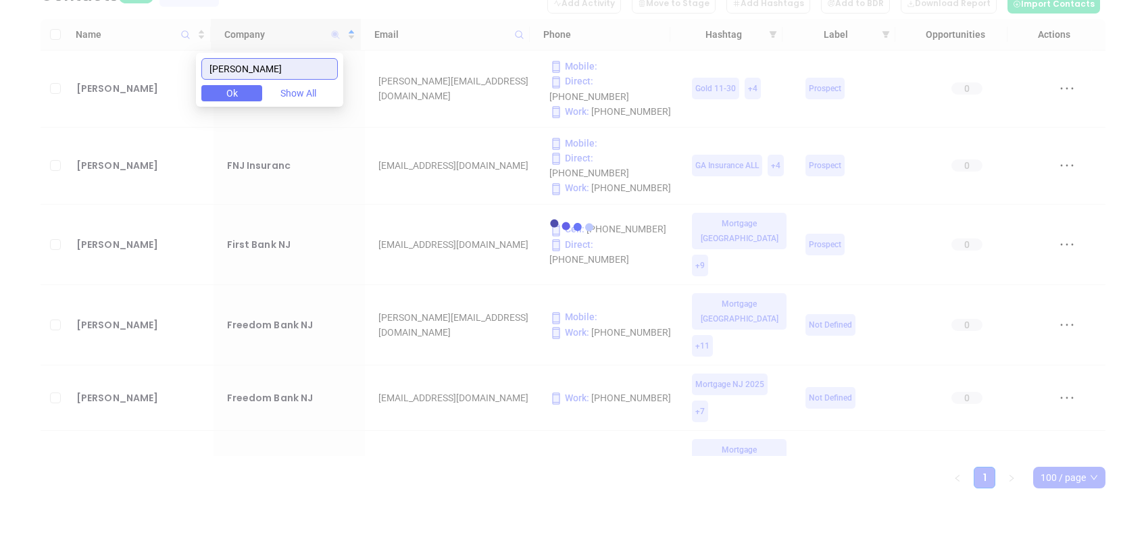
scroll to position [0, 0]
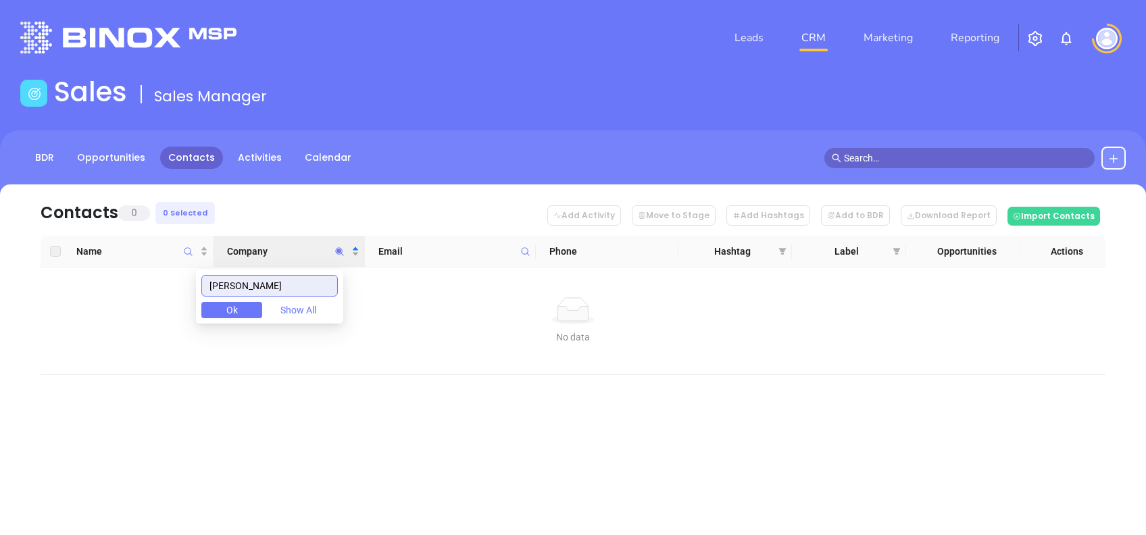
drag, startPoint x: 272, startPoint y: 284, endPoint x: 122, endPoint y: 295, distance: 151.1
click at [122, 295] on body "Leads CRM Marketing Reporting Financial Leads Leads Sales Sales Manager BDR Opp…" at bounding box center [573, 267] width 1146 height 535
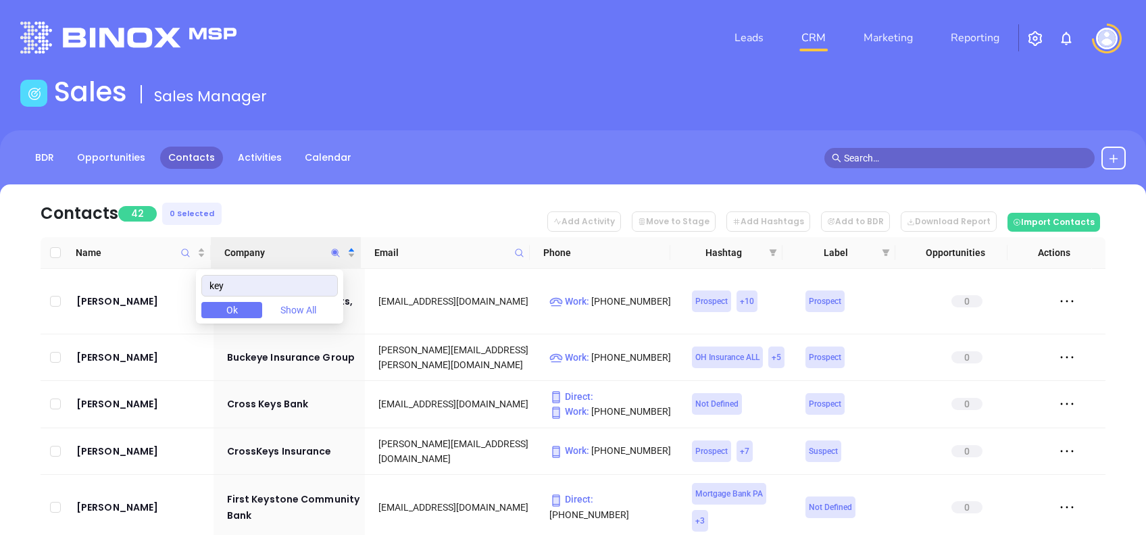
click at [276, 200] on nav "Contacts 42 0 Selected Add Activity Move to Stage Add Hashtags Add to BDR Downl…" at bounding box center [573, 210] width 1065 height 53
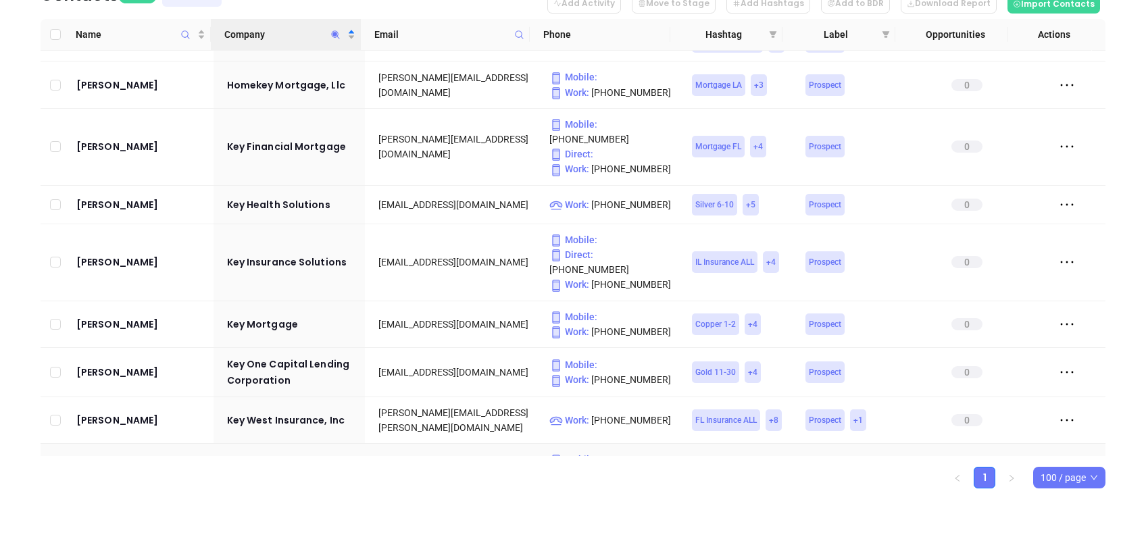
scroll to position [811, 0]
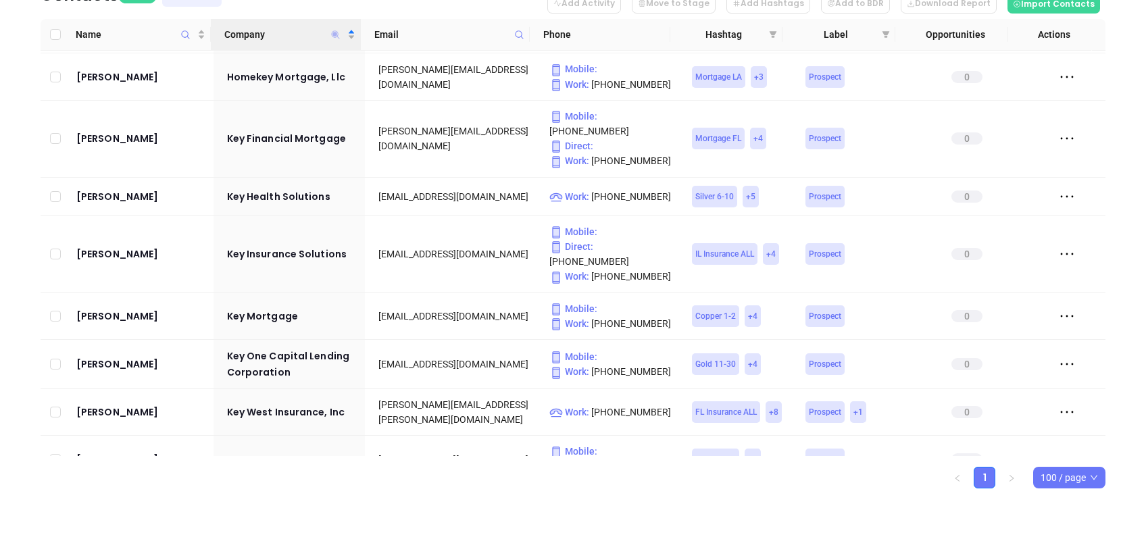
click at [336, 34] on icon "Company" at bounding box center [336, 34] width 8 height 8
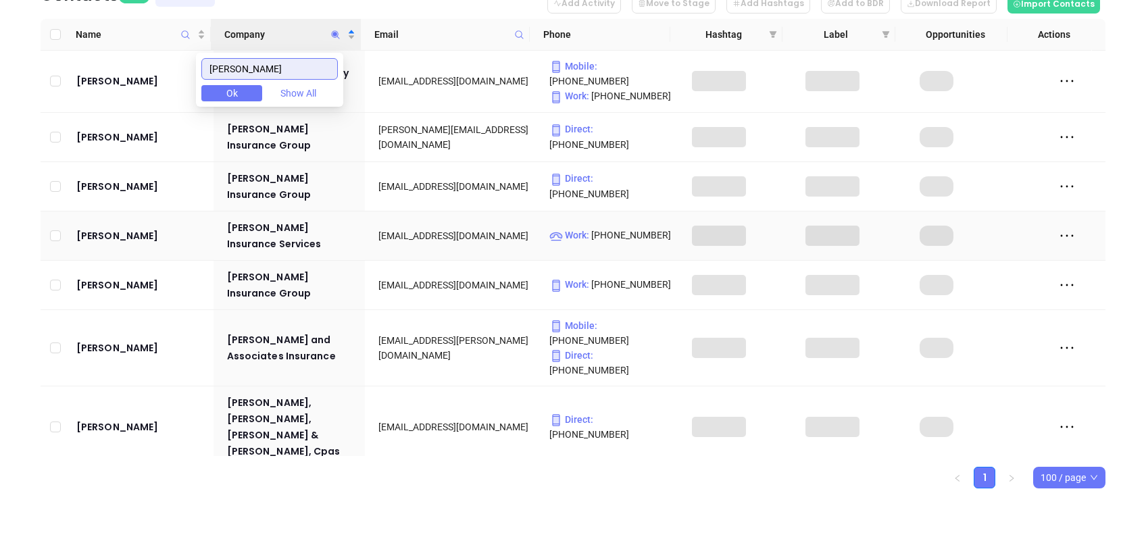
scroll to position [107, 0]
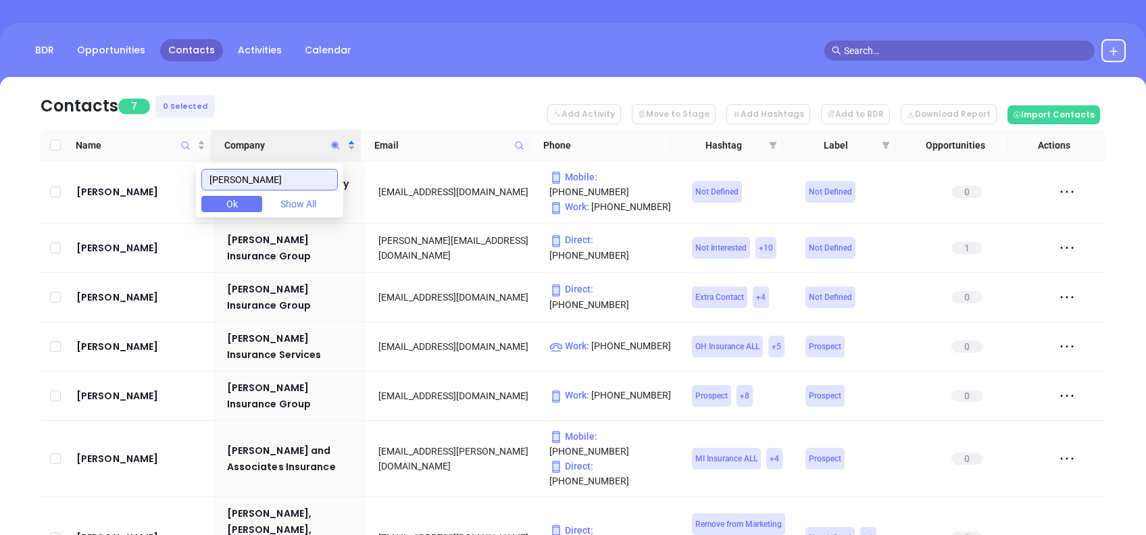
type input "howe"
click at [415, 494] on div "Name Company Email Phone Hashtag Label Opportunities Actions Richard Bagby A L …" at bounding box center [573, 365] width 1065 height 470
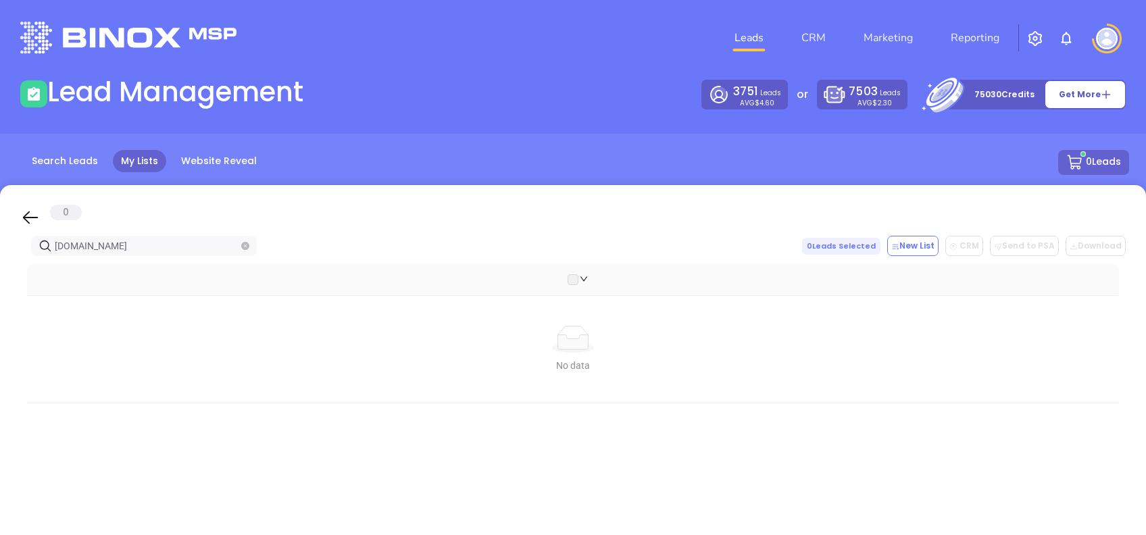
click at [22, 214] on icon at bounding box center [30, 217] width 20 height 20
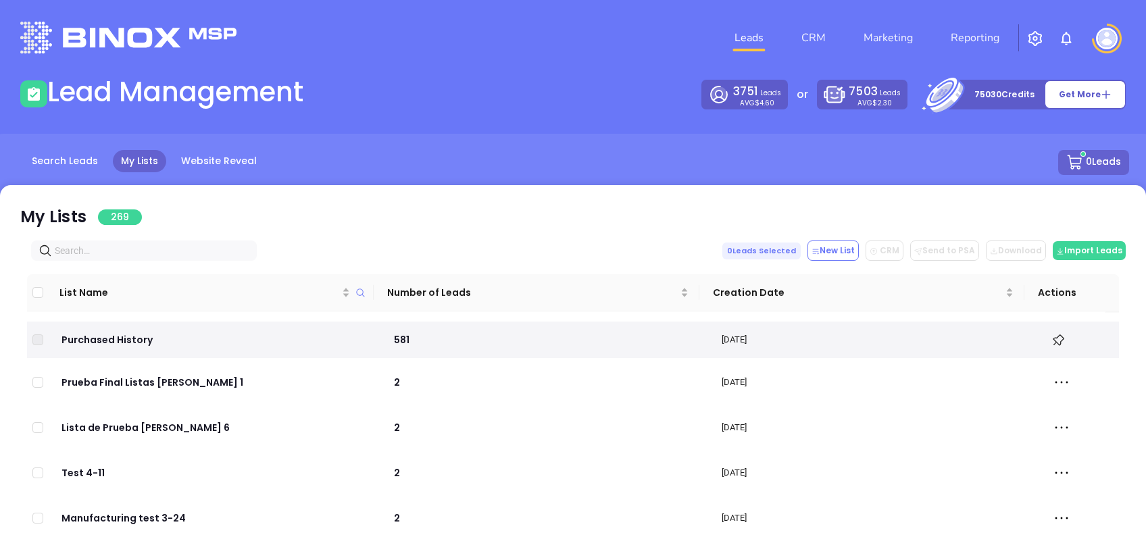
click at [120, 248] on input "text" at bounding box center [147, 250] width 184 height 15
paste input "jaskolinsuranceagency.com"
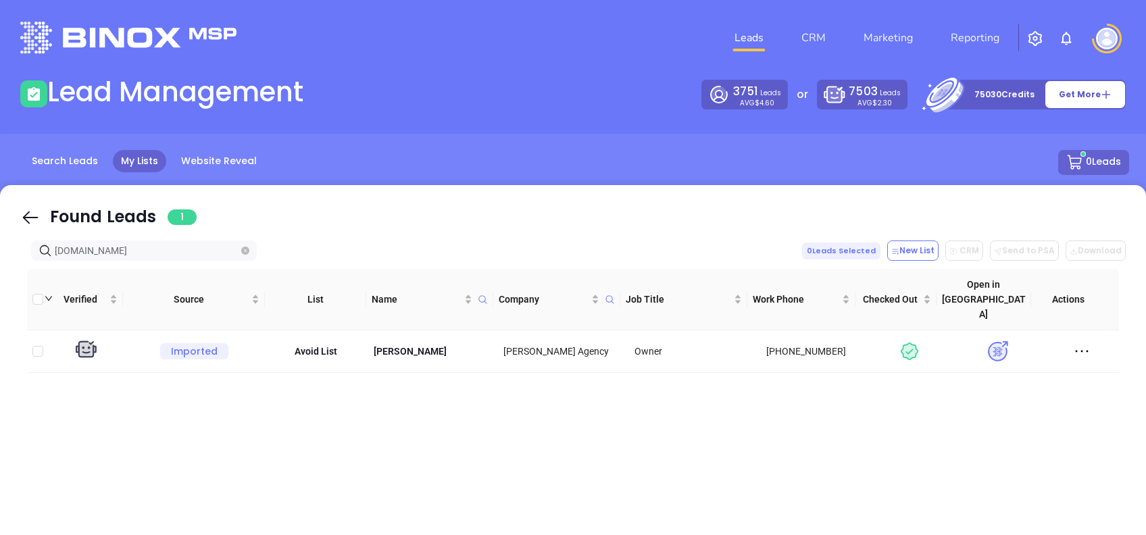
type input "jaskolinsuranceagency.com"
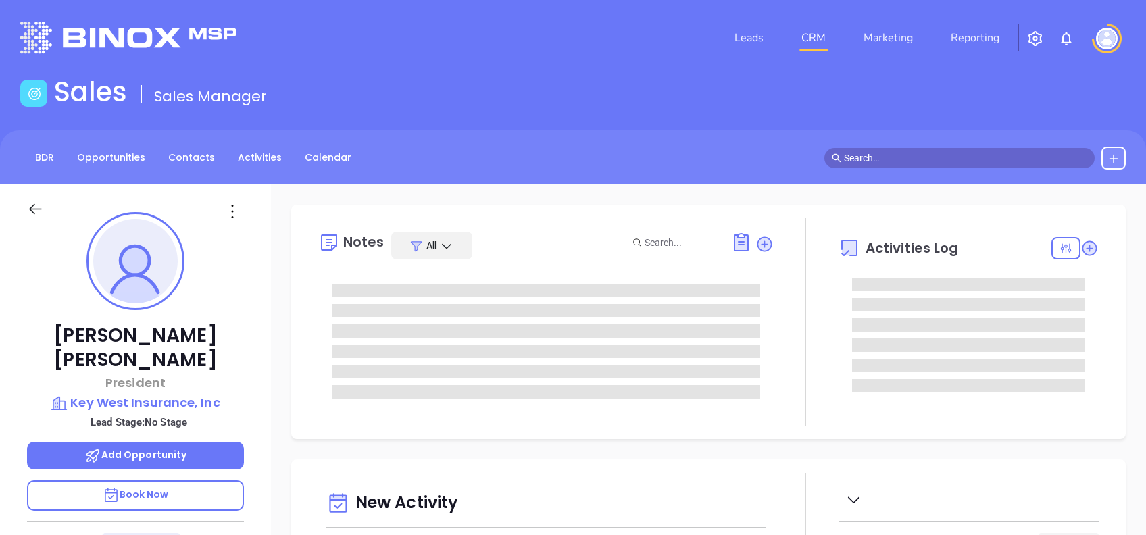
type input "Alejandra Lara"
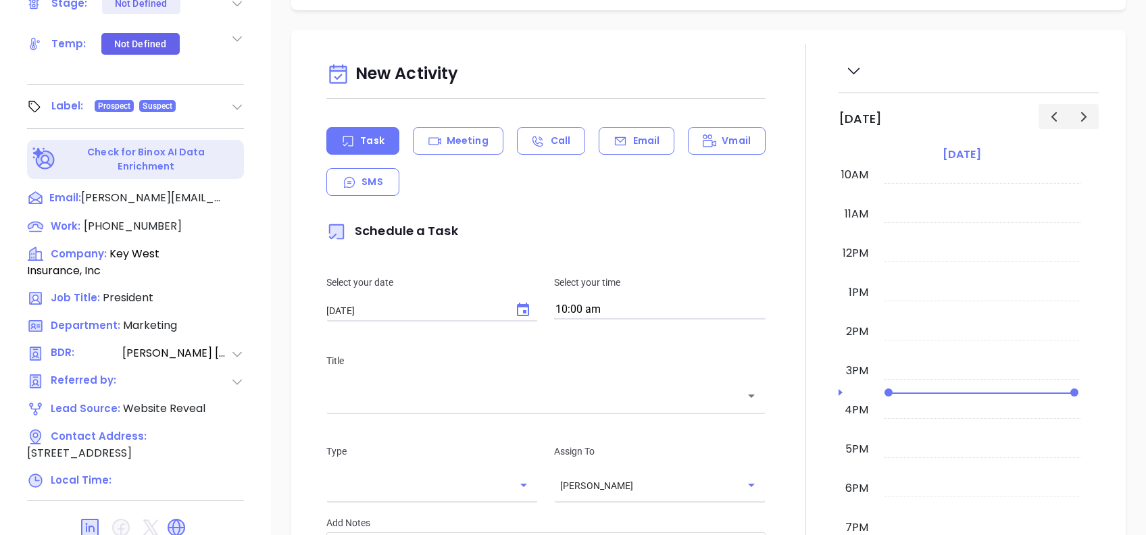
scroll to position [595, 0]
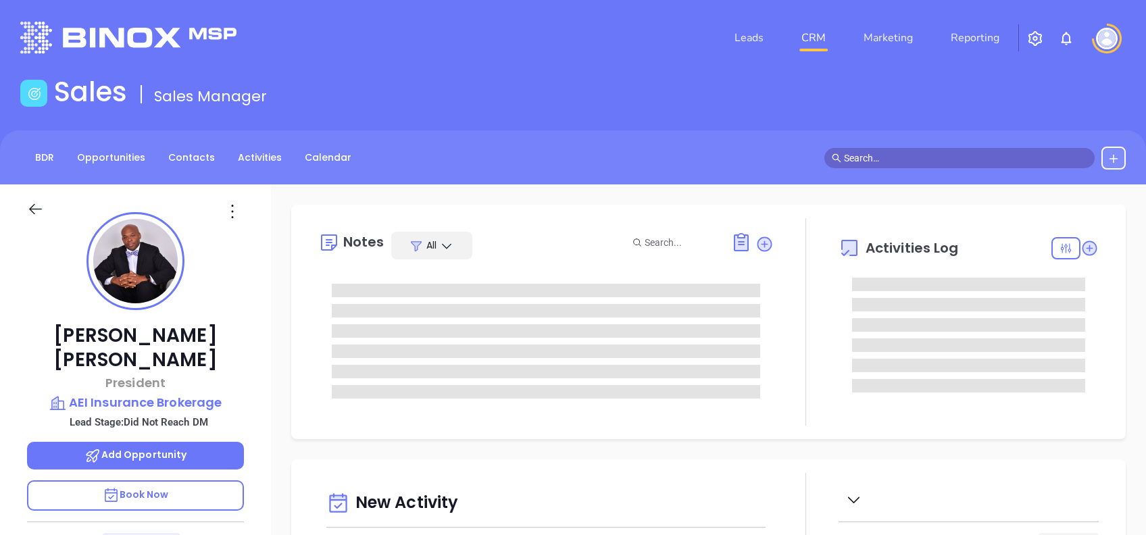
type input "[DATE]"
type input "[PERSON_NAME]"
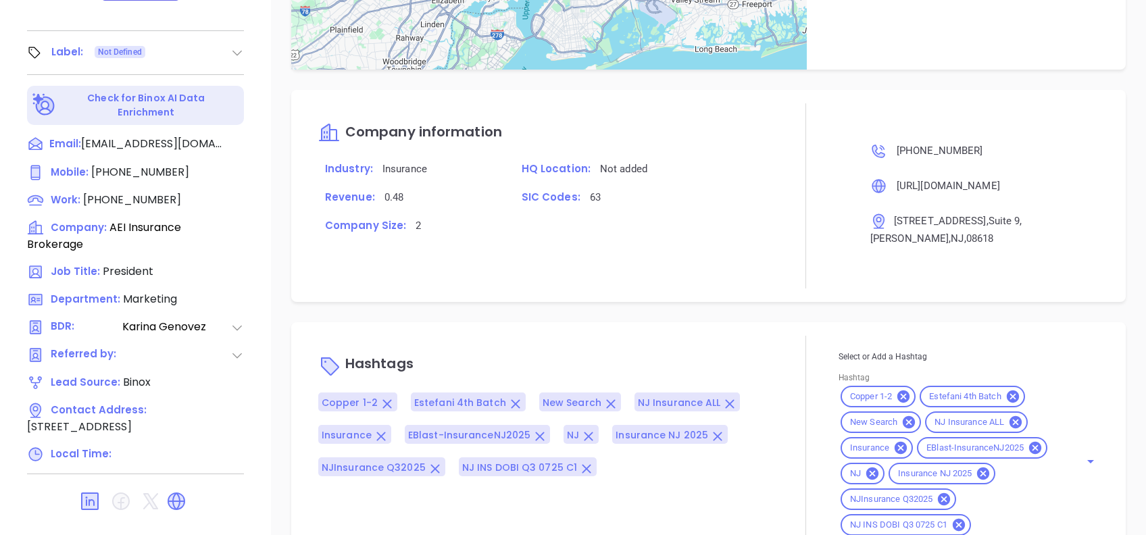
scroll to position [957, 0]
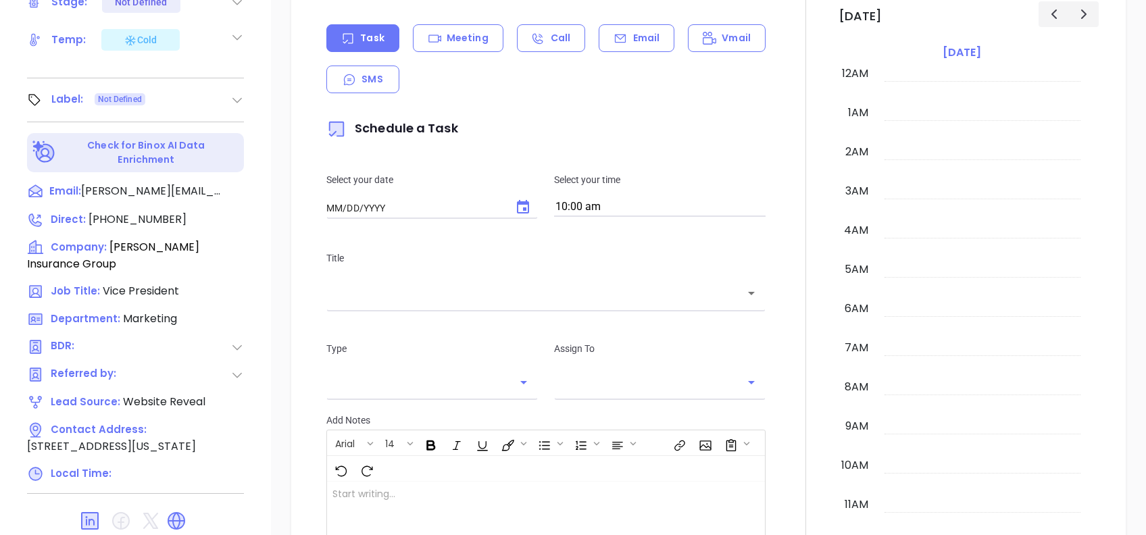
type input "10:00 am"
type input "[DATE]"
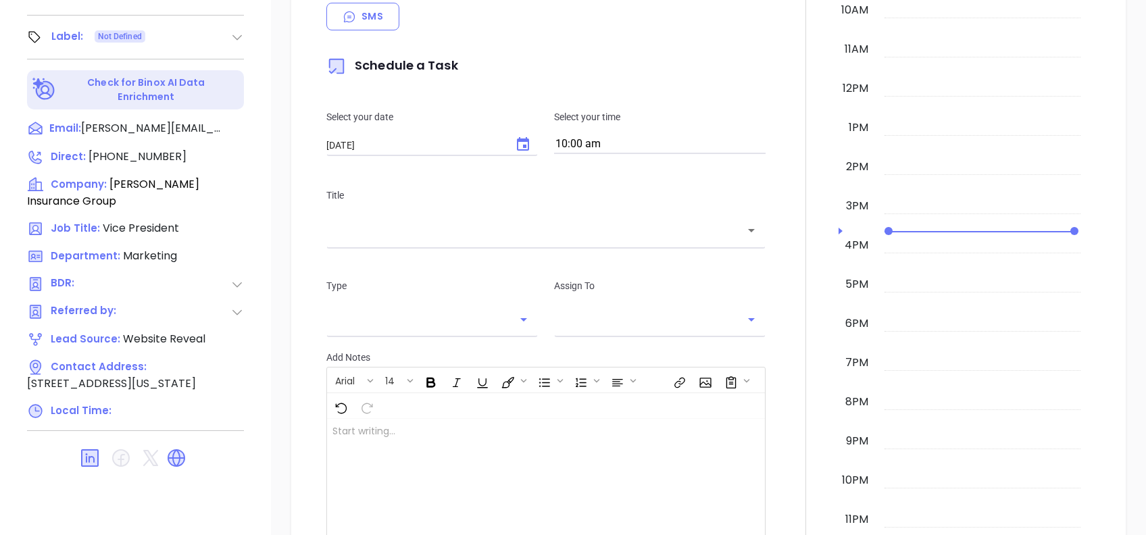
scroll to position [595, 0]
type input "[PERSON_NAME]"
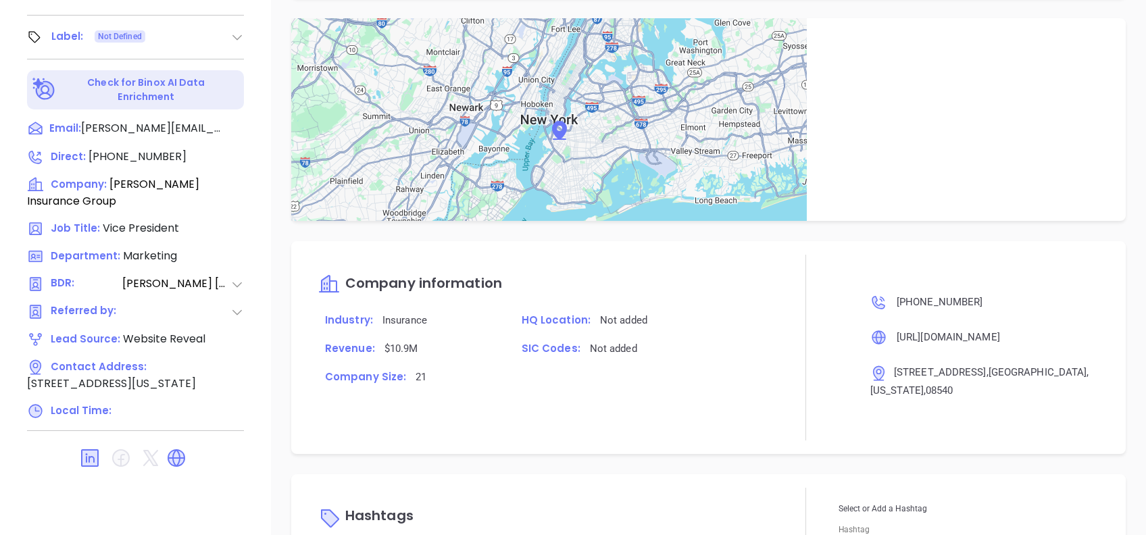
scroll to position [1171, 0]
